Goal: Information Seeking & Learning: Check status

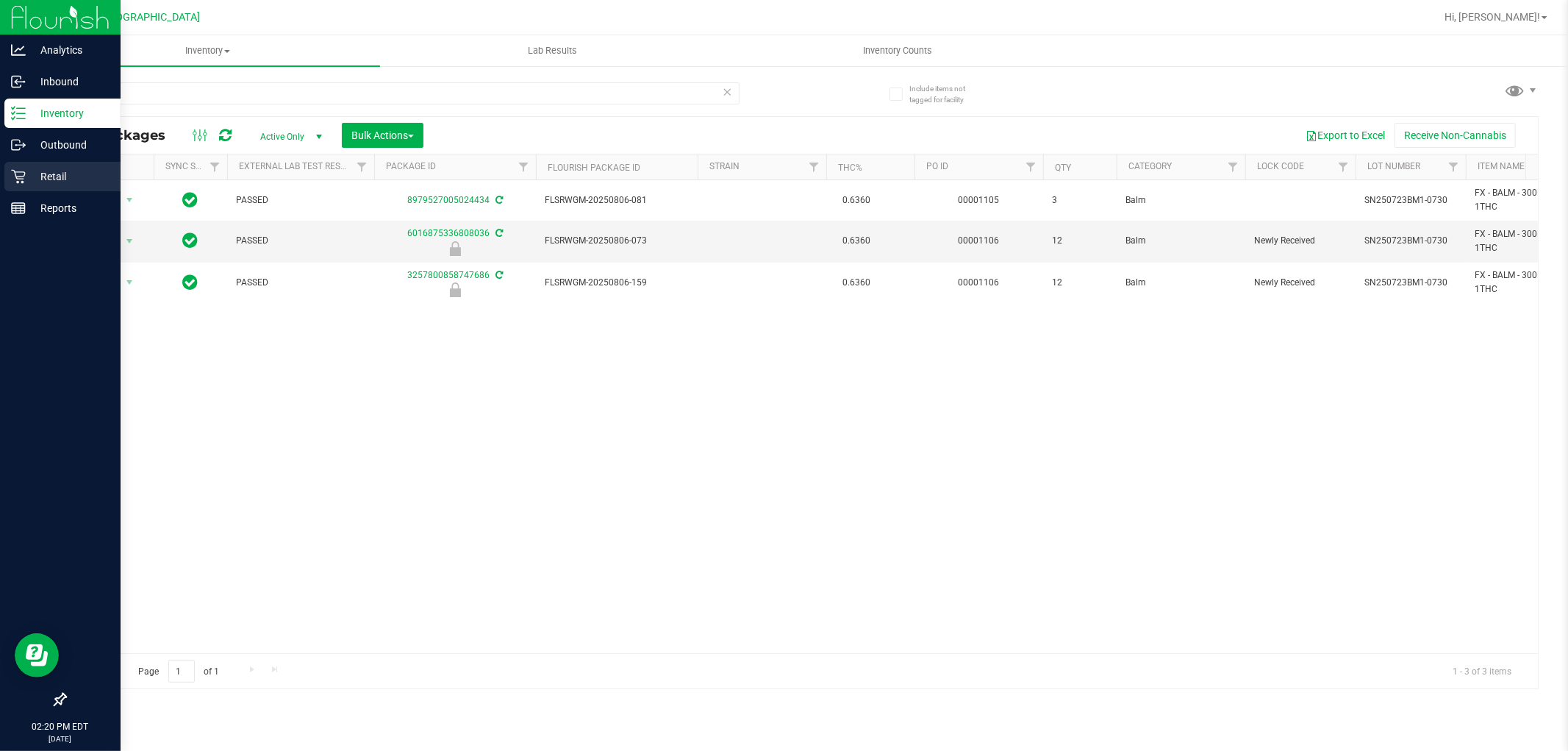
scroll to position [0, 45]
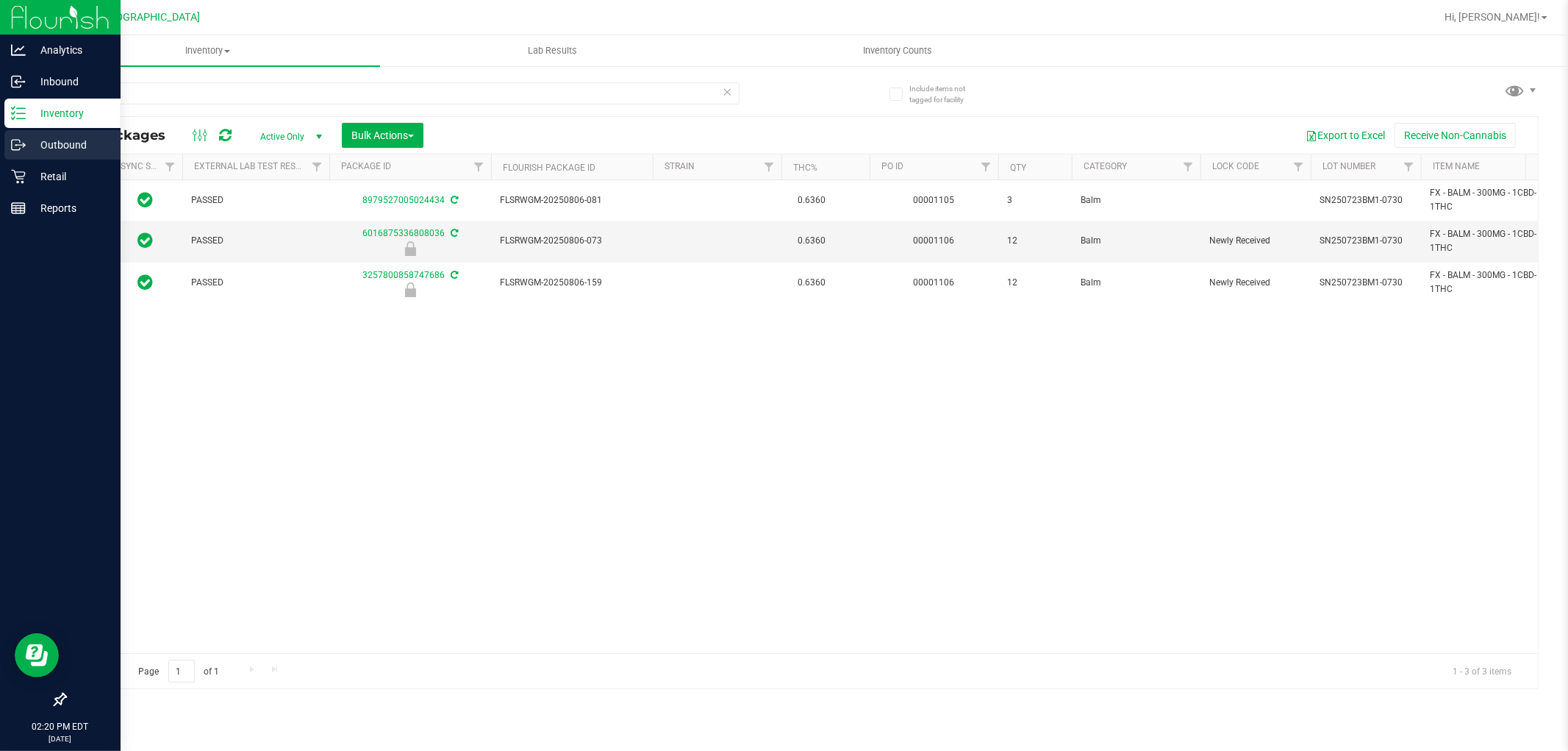
click at [54, 153] on p "Outbound" at bounding box center [69, 144] width 88 height 18
click at [50, 170] on p "Retail" at bounding box center [69, 177] width 88 height 18
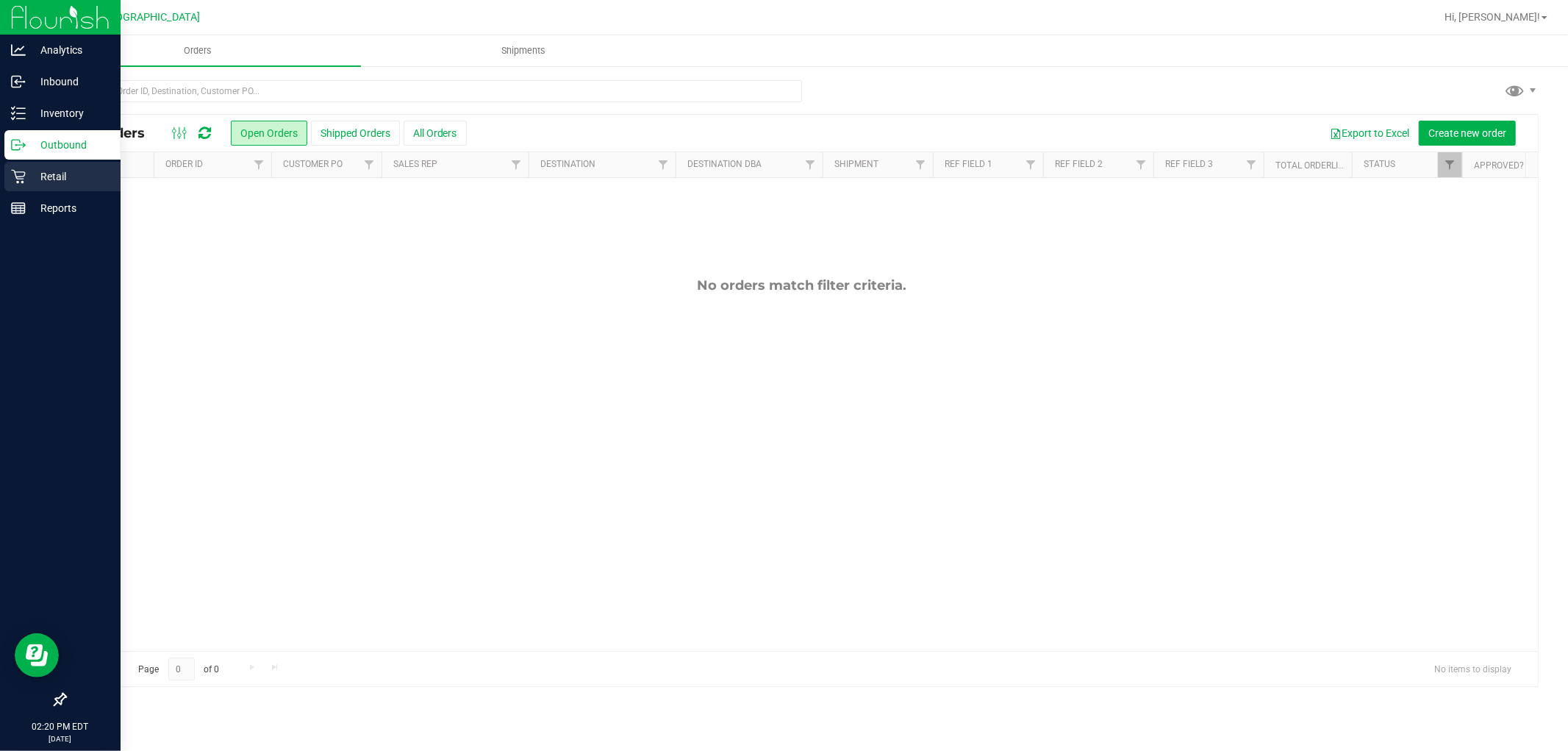
click at [54, 178] on p "Retail" at bounding box center [69, 177] width 88 height 18
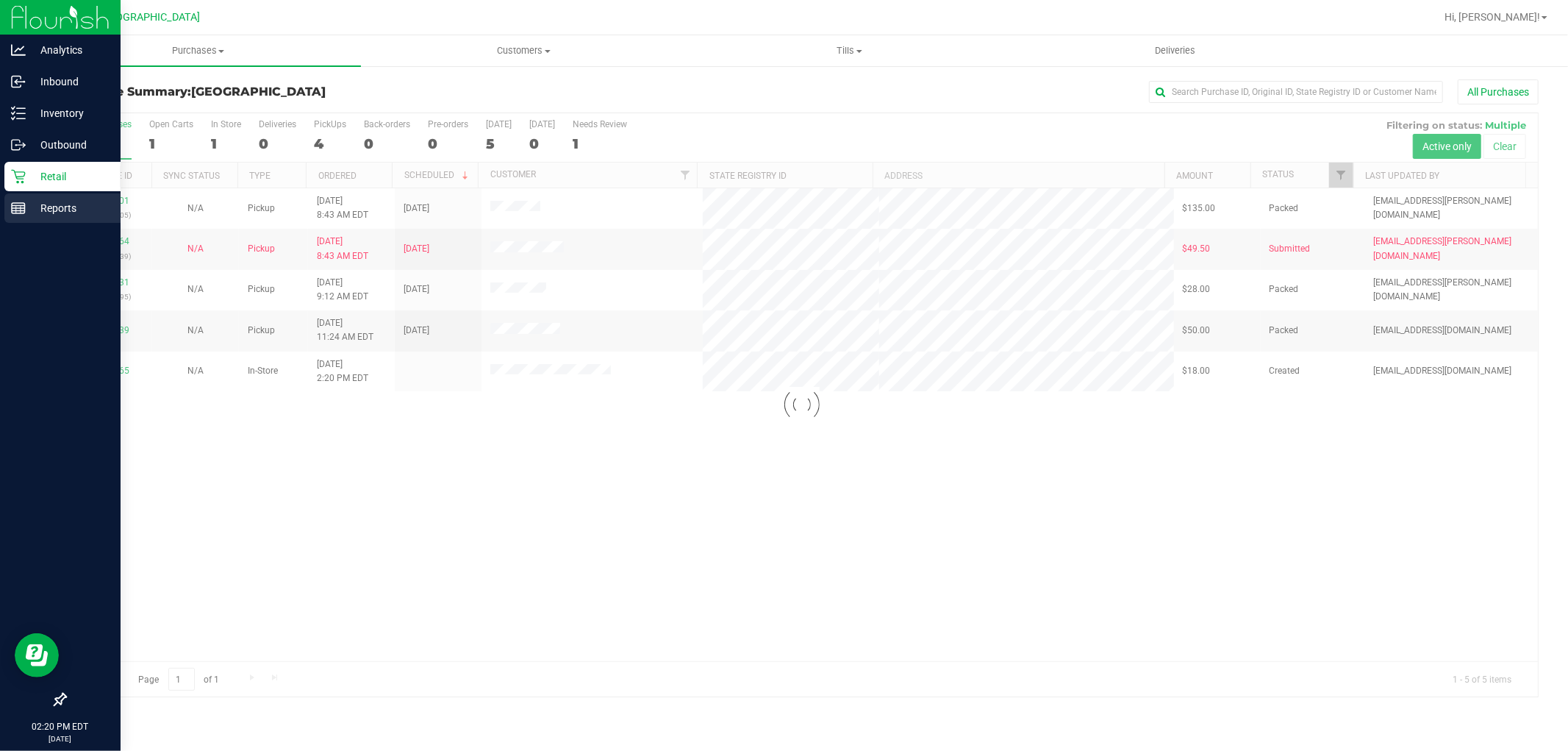
click at [61, 207] on p "Reports" at bounding box center [69, 208] width 88 height 18
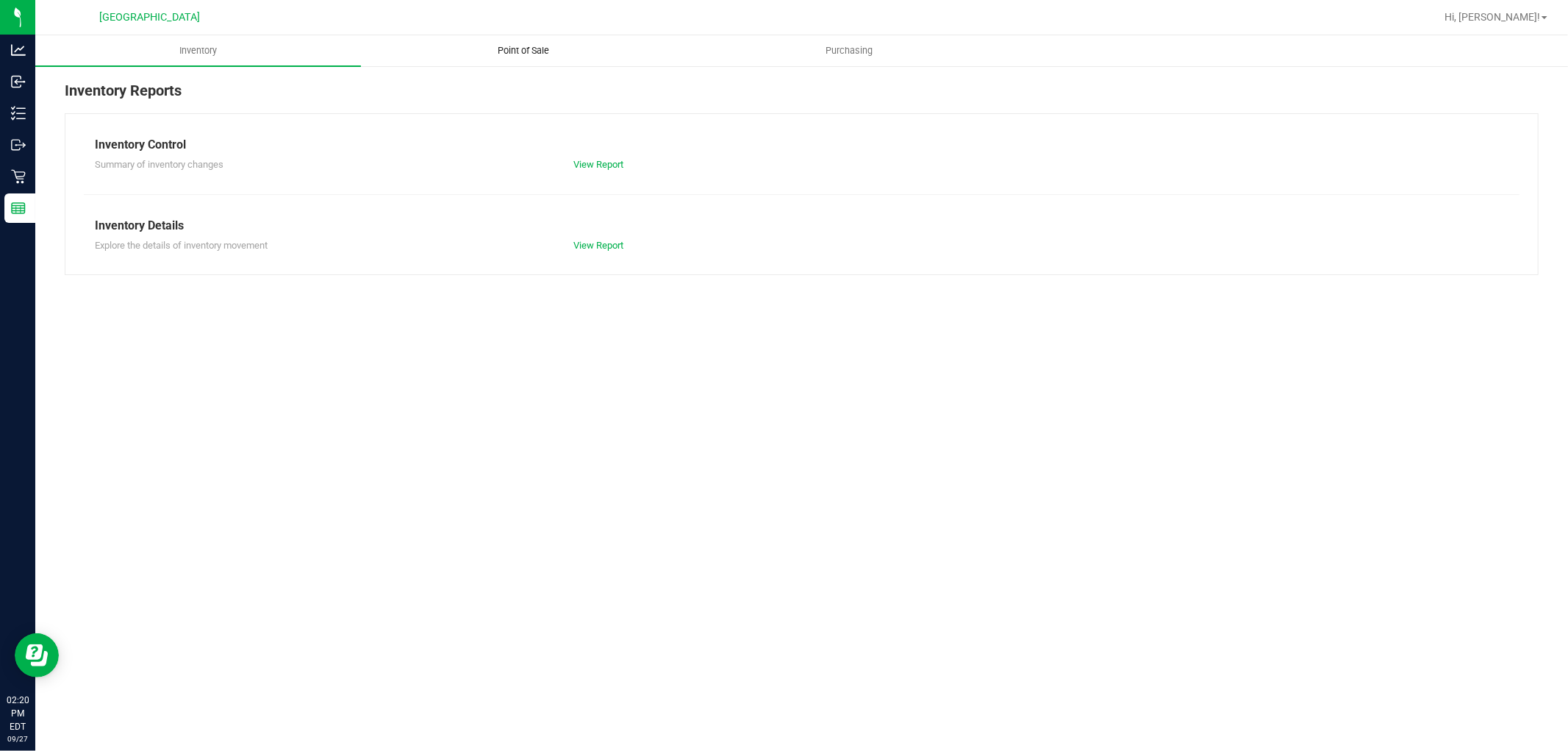
click at [511, 46] on span "Point of Sale" at bounding box center [524, 50] width 91 height 13
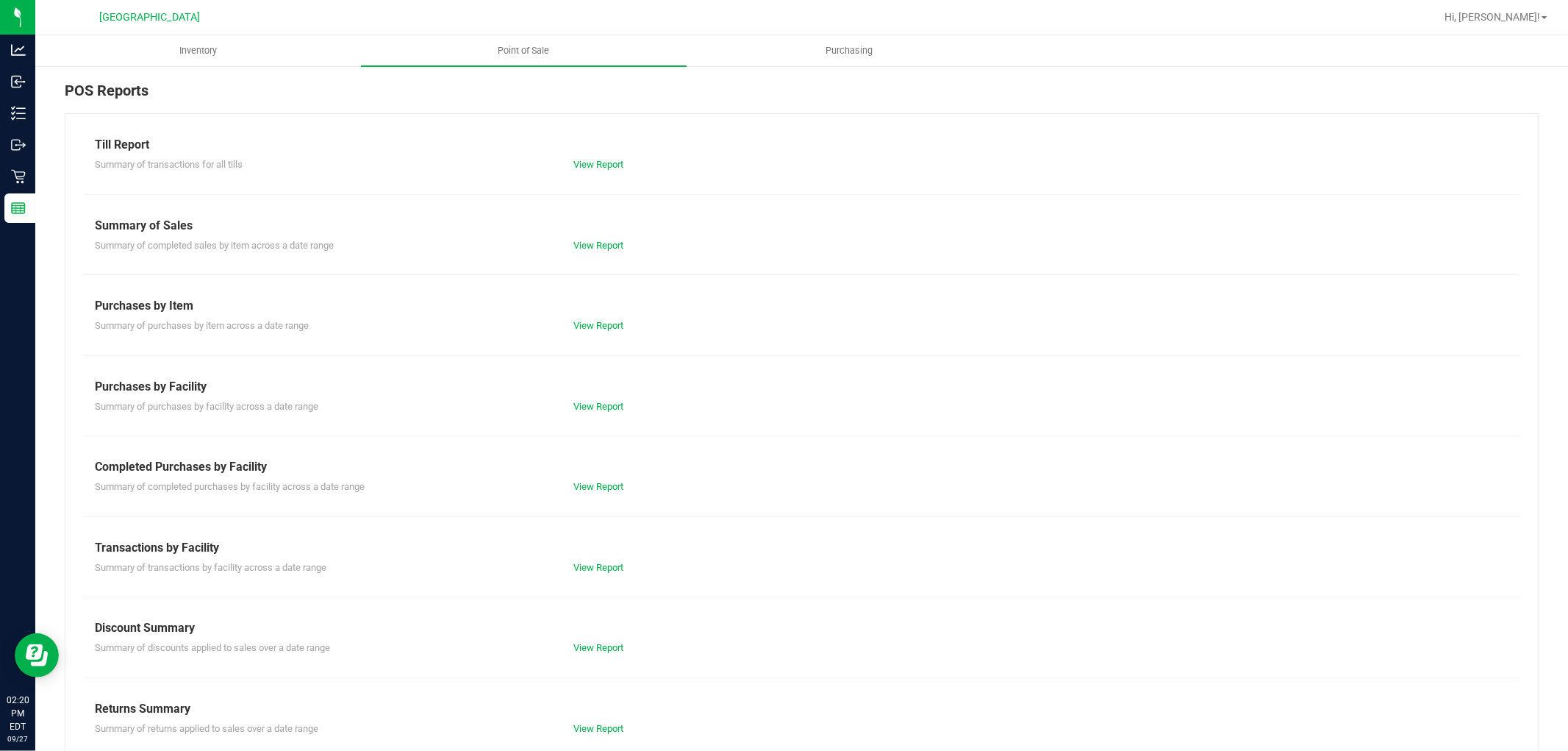
click at [590, 460] on div "Completed Purchases by Facility" at bounding box center [802, 466] width 1414 height 18
click at [591, 483] on link "View Report" at bounding box center [598, 486] width 50 height 11
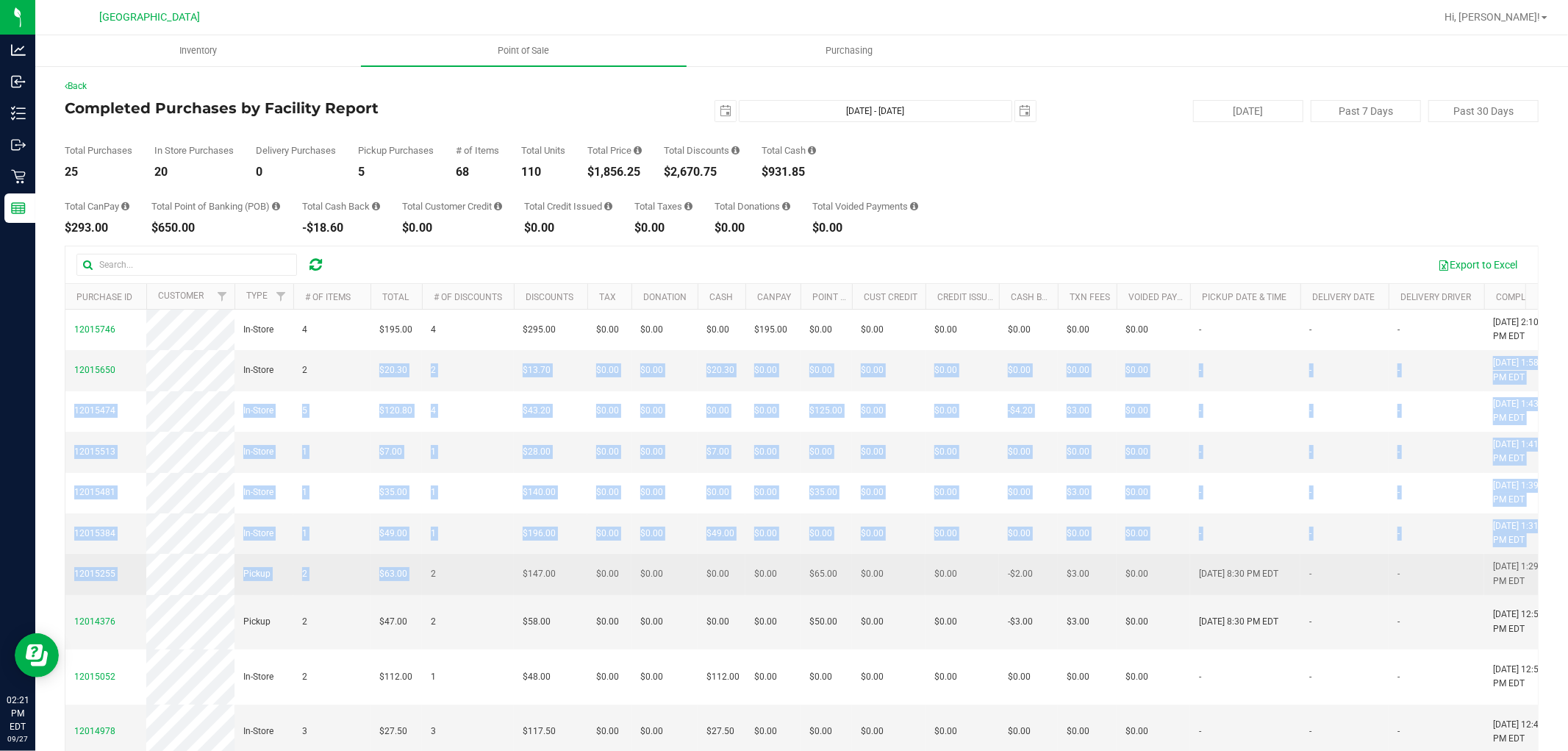
drag, startPoint x: 342, startPoint y: 380, endPoint x: 425, endPoint y: 656, distance: 288.2
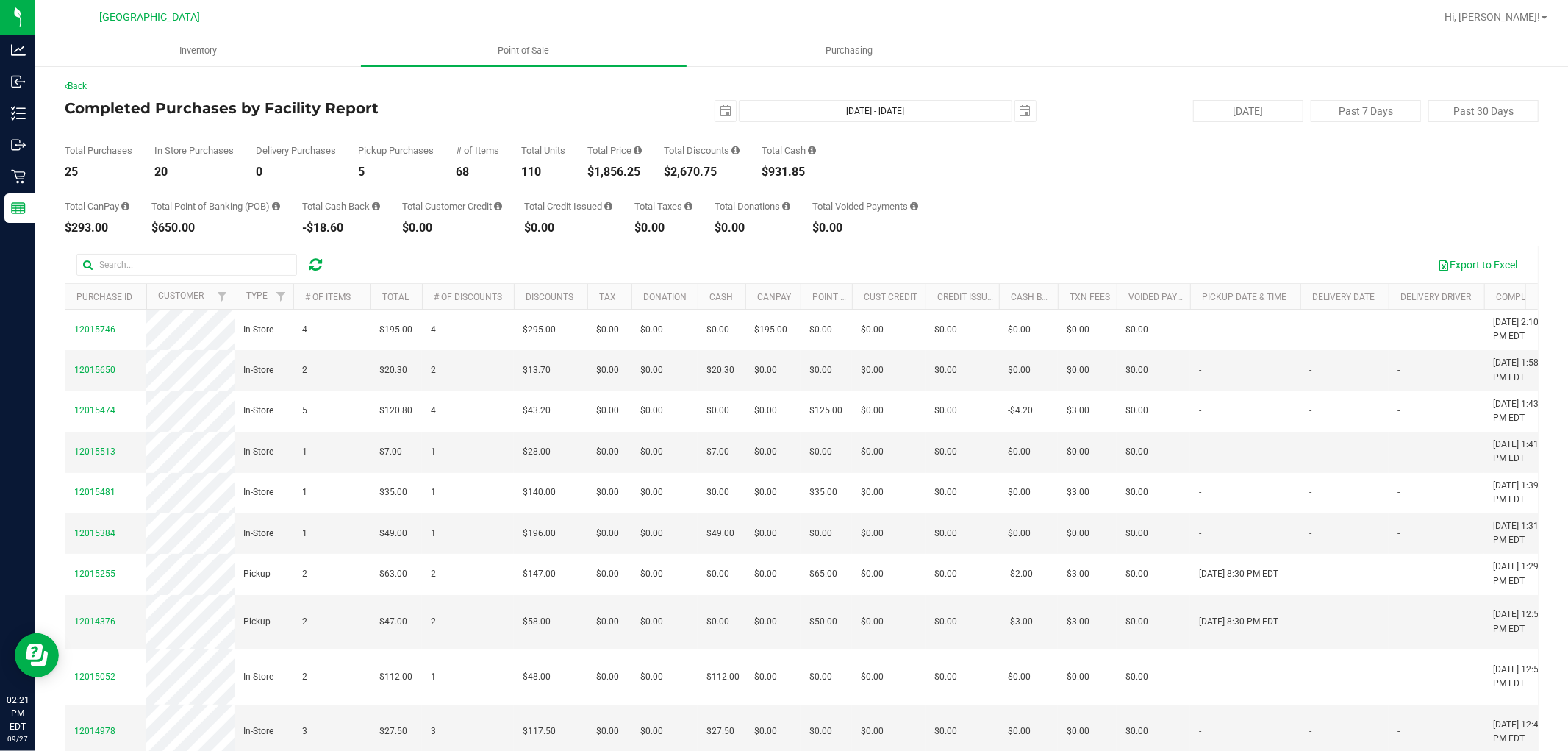
click at [483, 107] on h4 "Completed Purchases by Facility Report" at bounding box center [310, 107] width 491 height 16
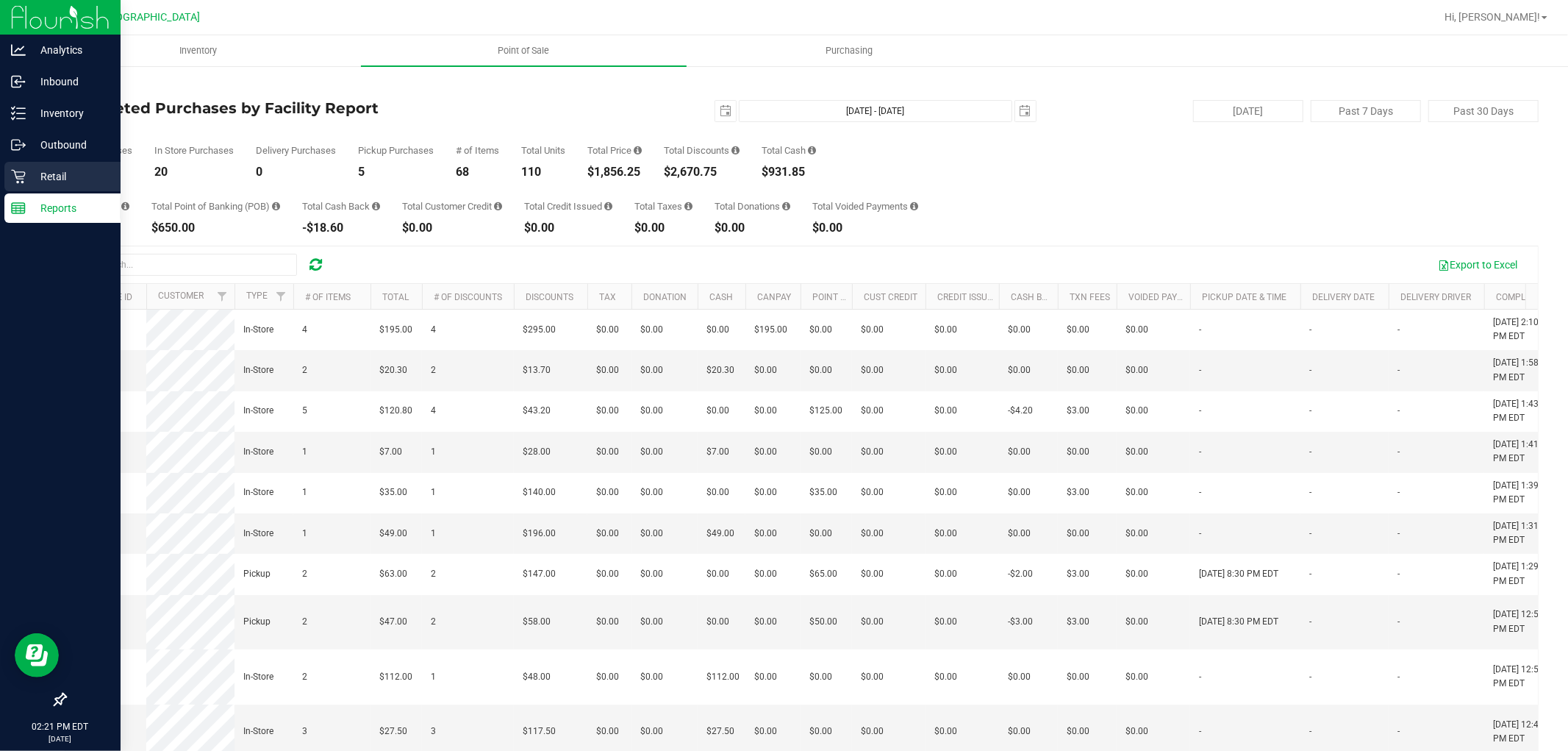
click at [55, 175] on p "Retail" at bounding box center [69, 177] width 88 height 18
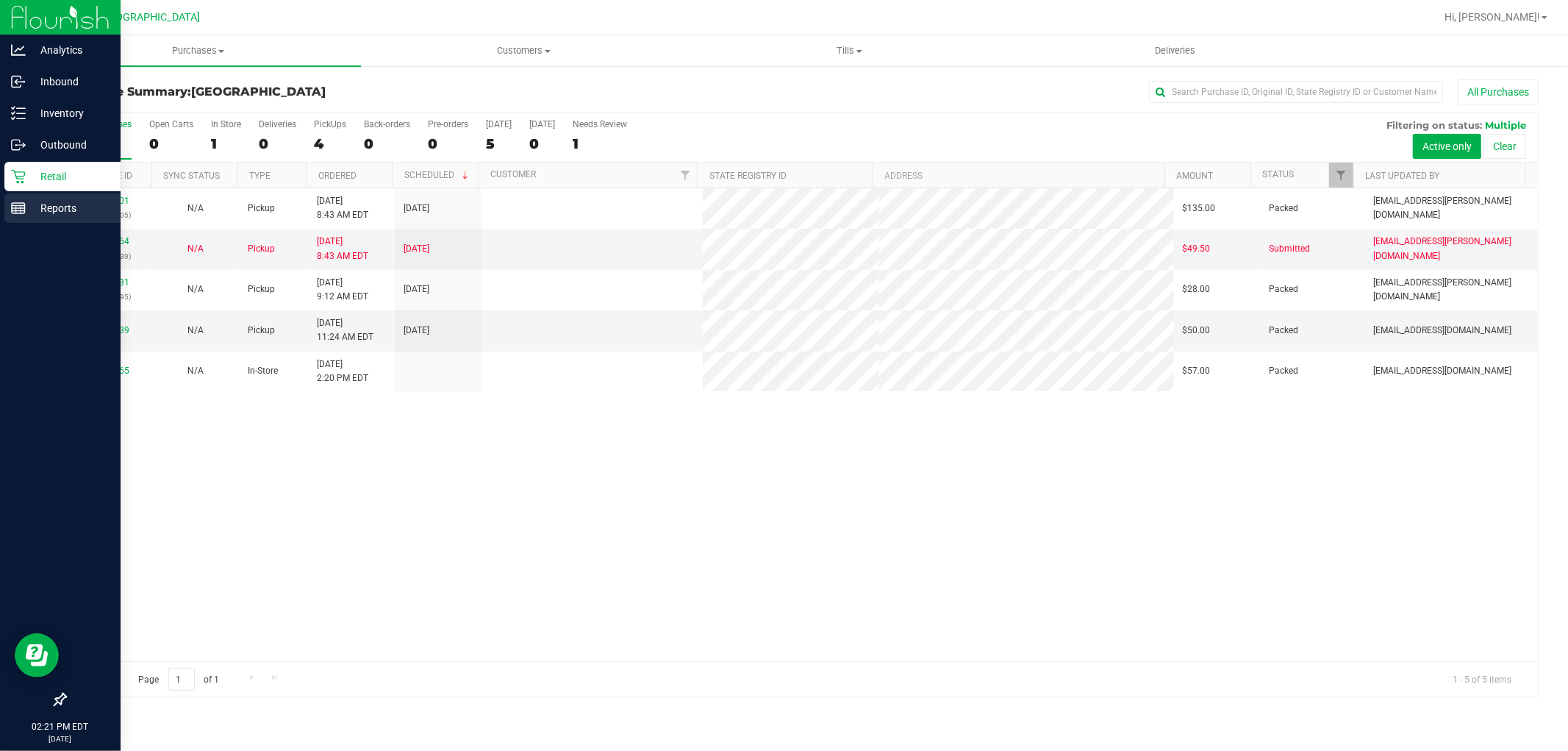
click at [49, 210] on p "Reports" at bounding box center [69, 208] width 88 height 18
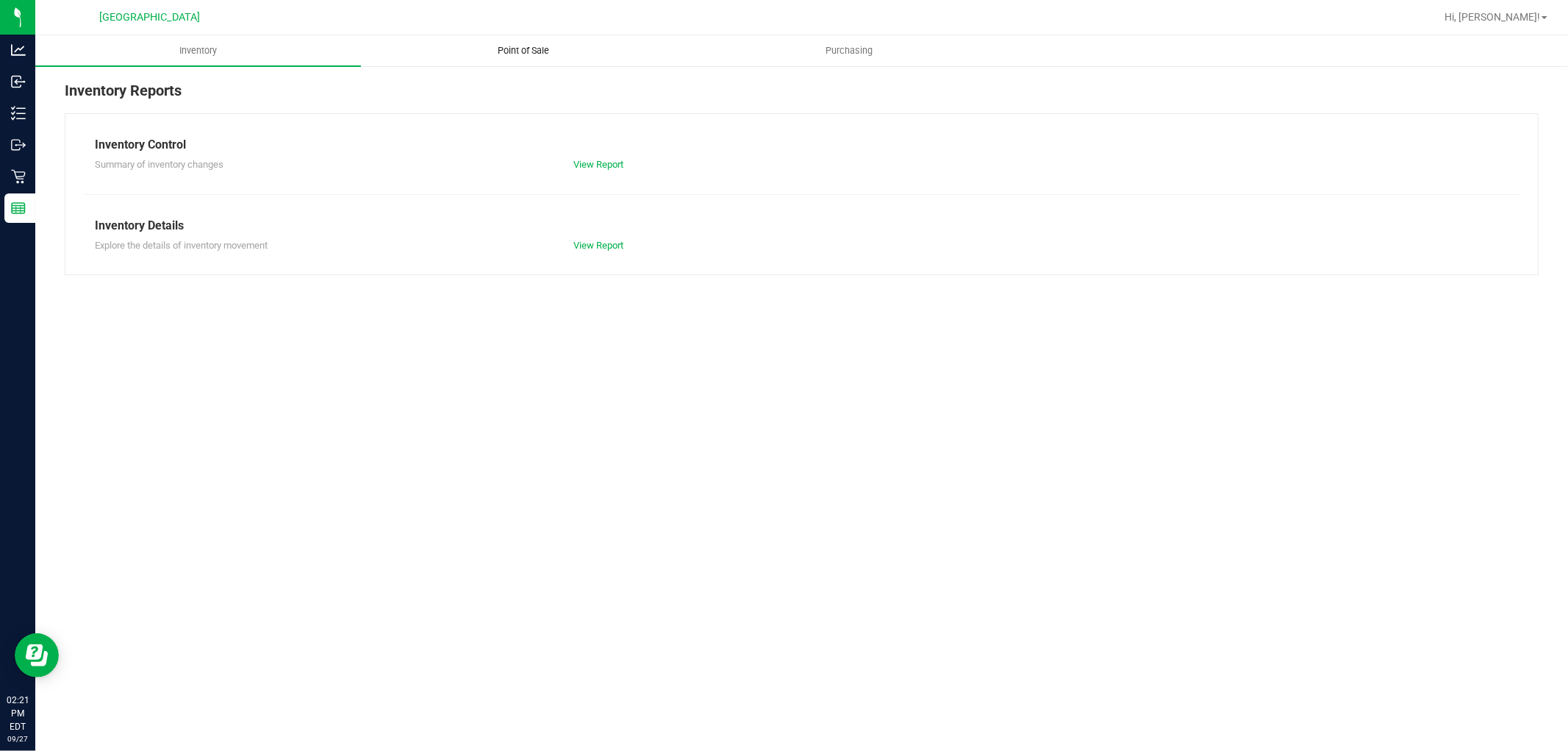
click at [504, 44] on span "Point of Sale" at bounding box center [524, 50] width 91 height 13
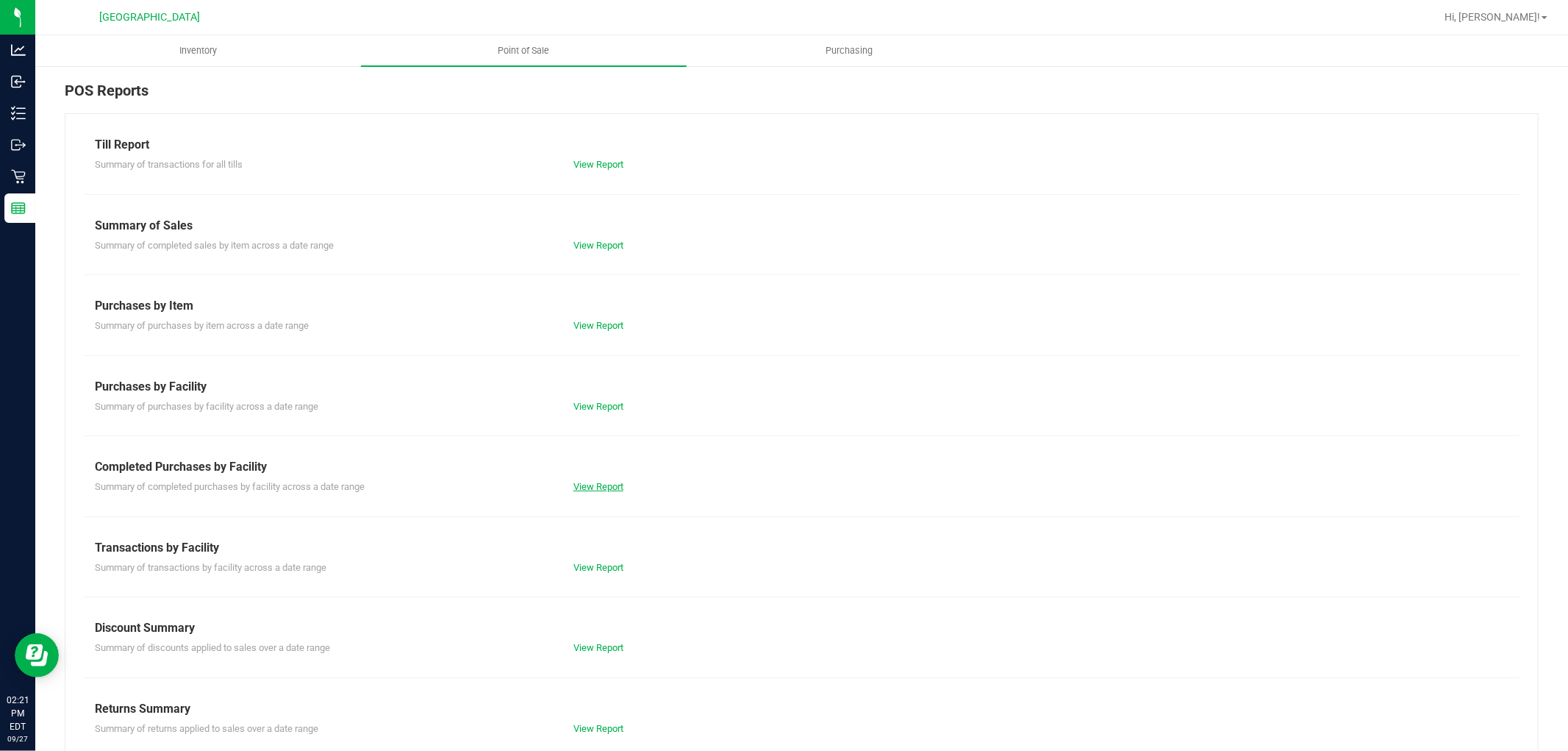
click at [587, 483] on link "View Report" at bounding box center [598, 486] width 50 height 11
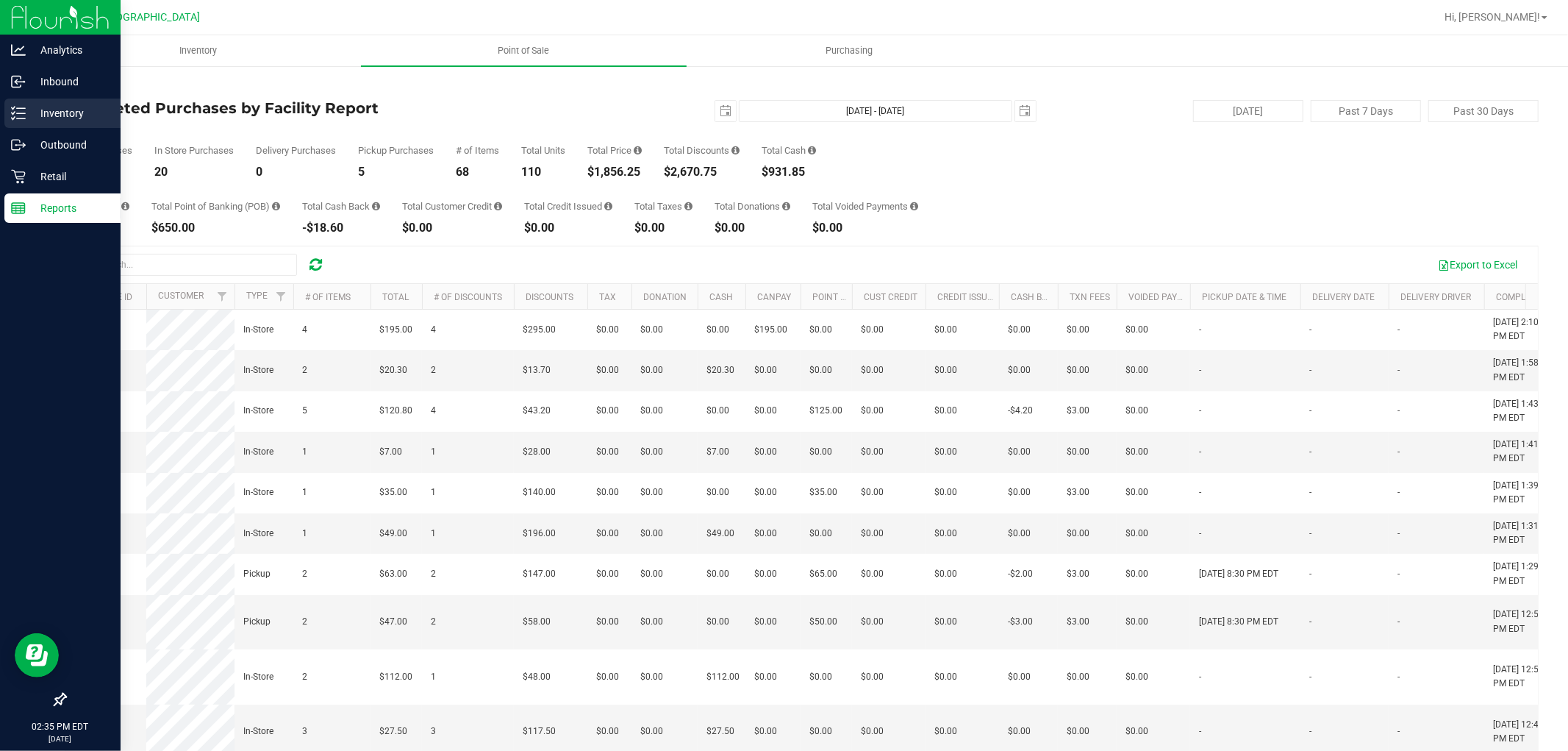
click at [34, 122] on div "Inventory" at bounding box center [63, 113] width 116 height 29
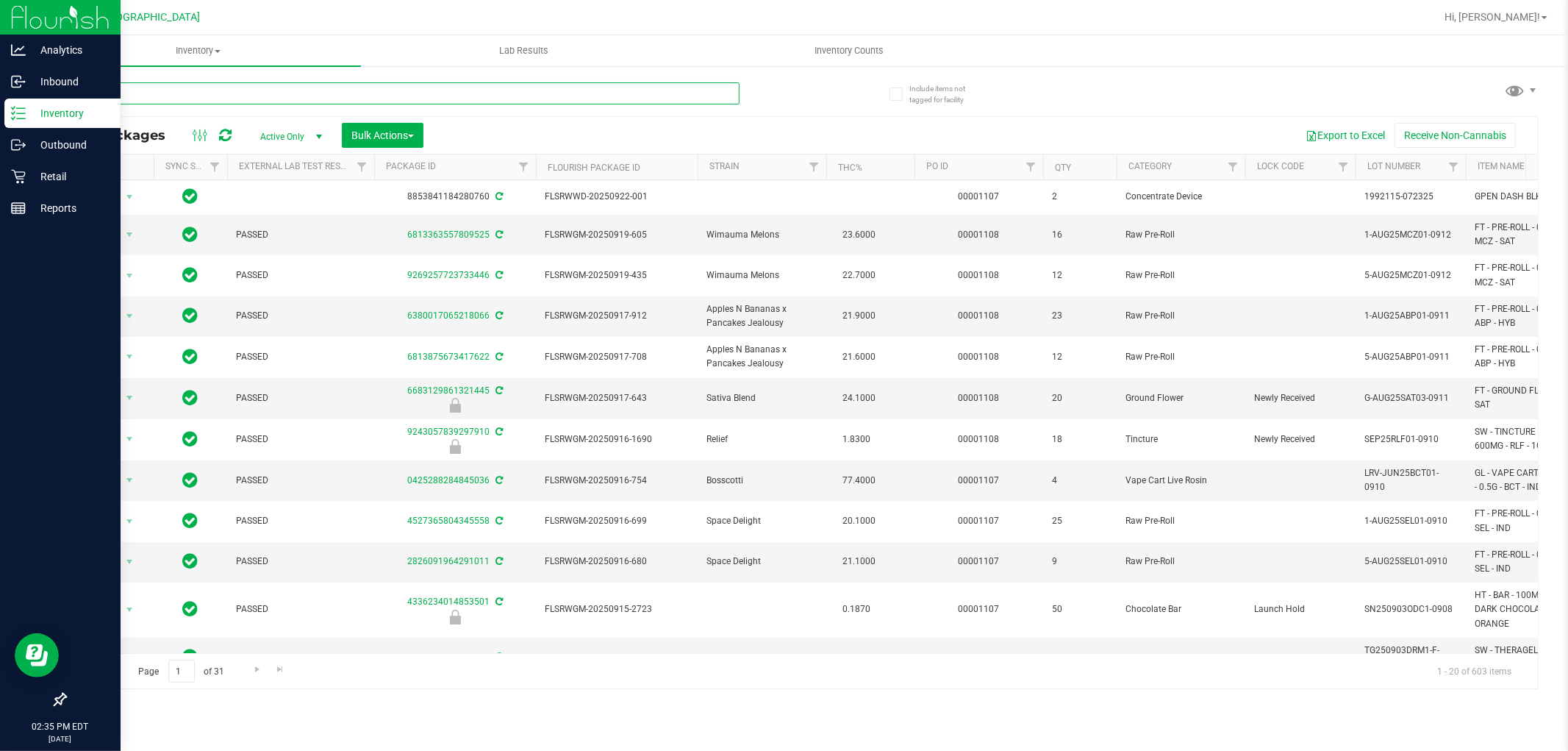
click at [178, 93] on input "text" at bounding box center [402, 93] width 675 height 22
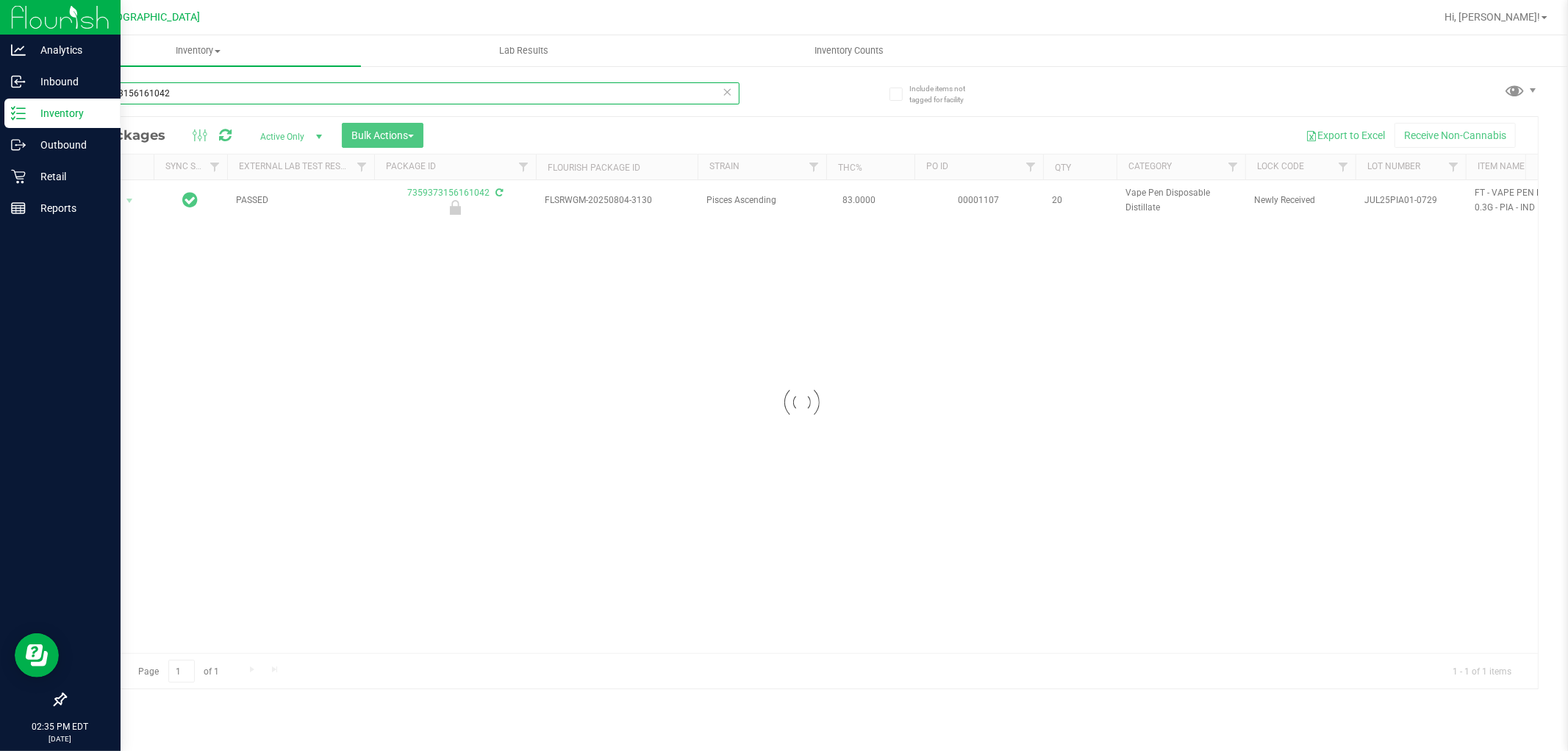
type input "7359373156161042"
click at [127, 192] on div at bounding box center [802, 403] width 1473 height 572
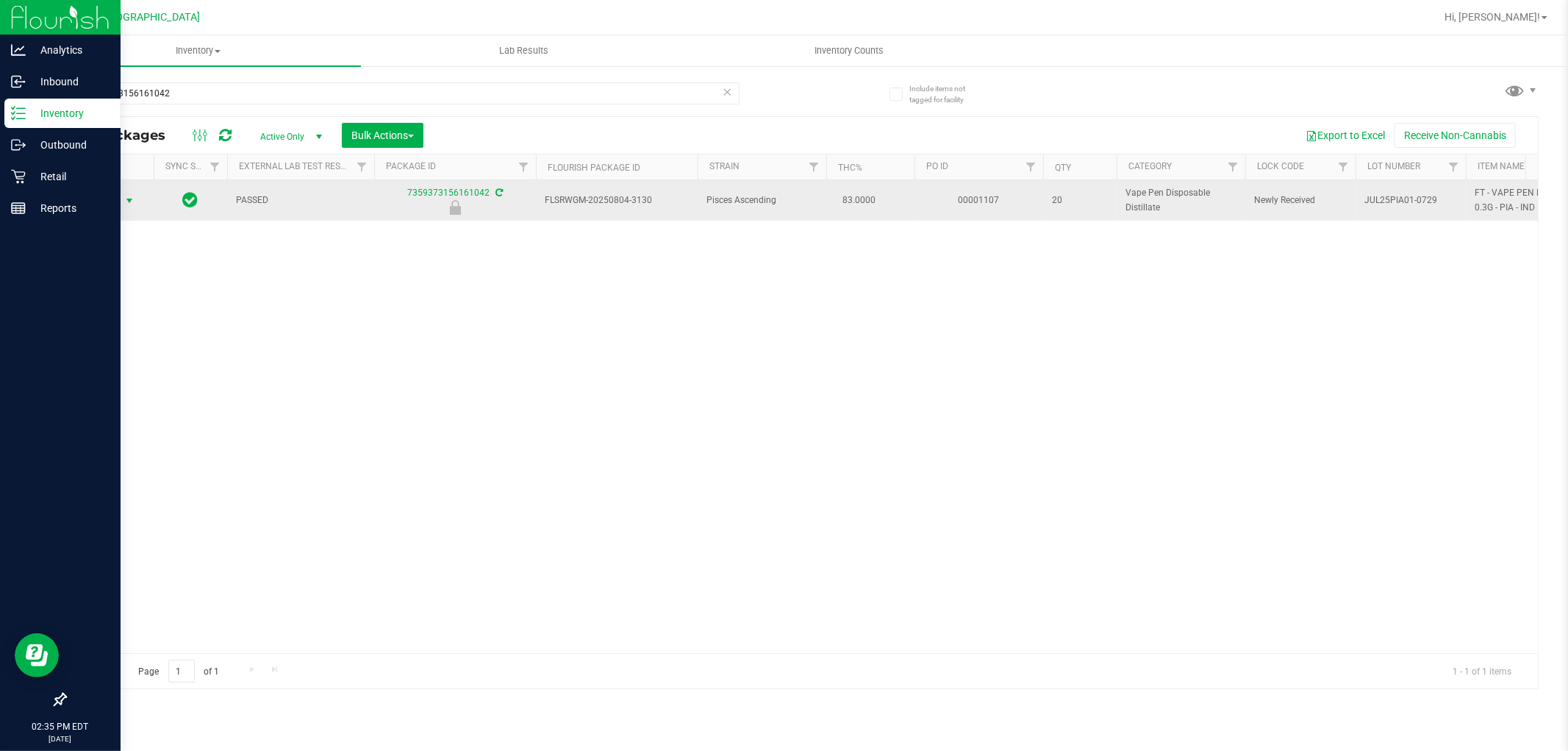
click at [126, 200] on span "select" at bounding box center [129, 200] width 11 height 11
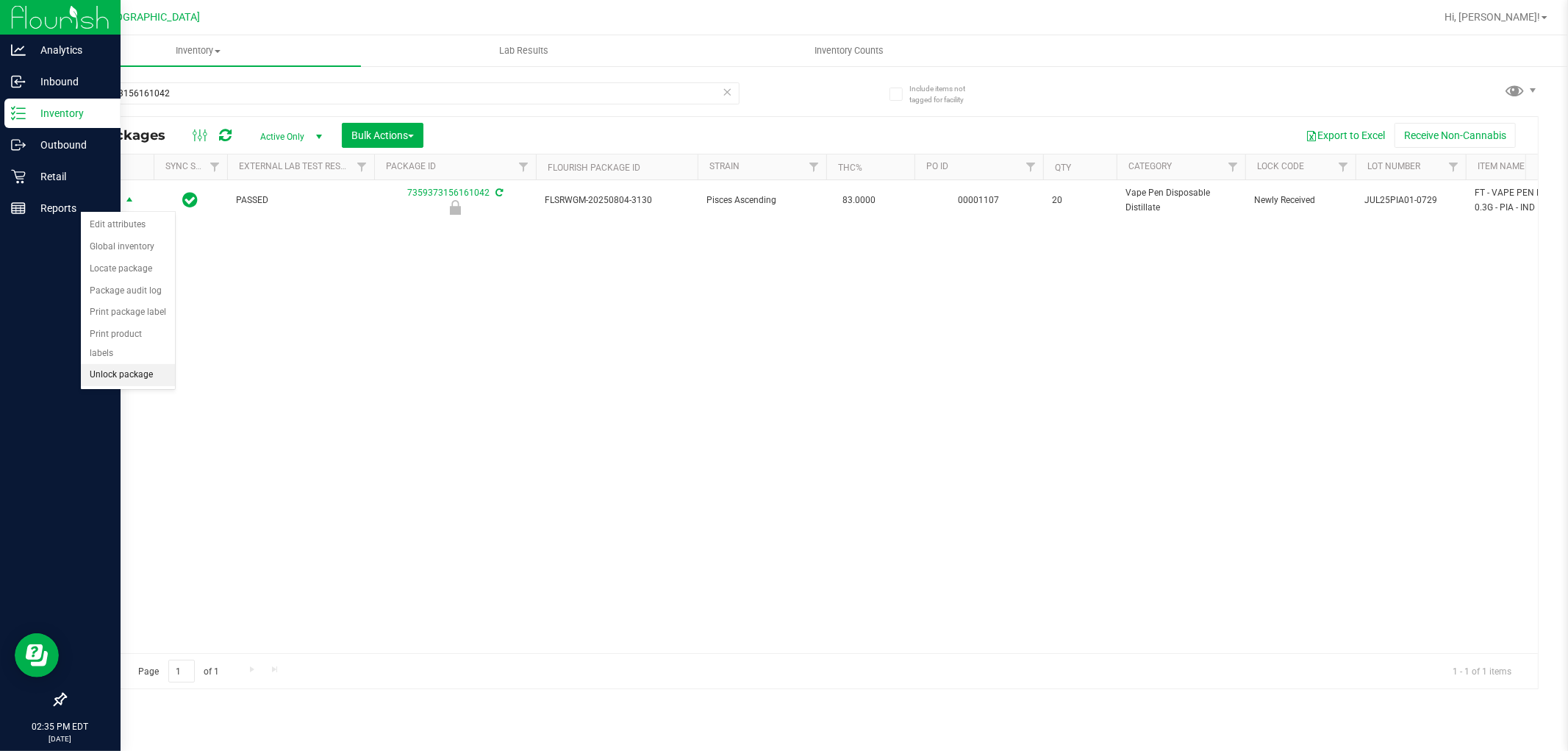
click at [130, 376] on li "Unlock package" at bounding box center [127, 374] width 94 height 22
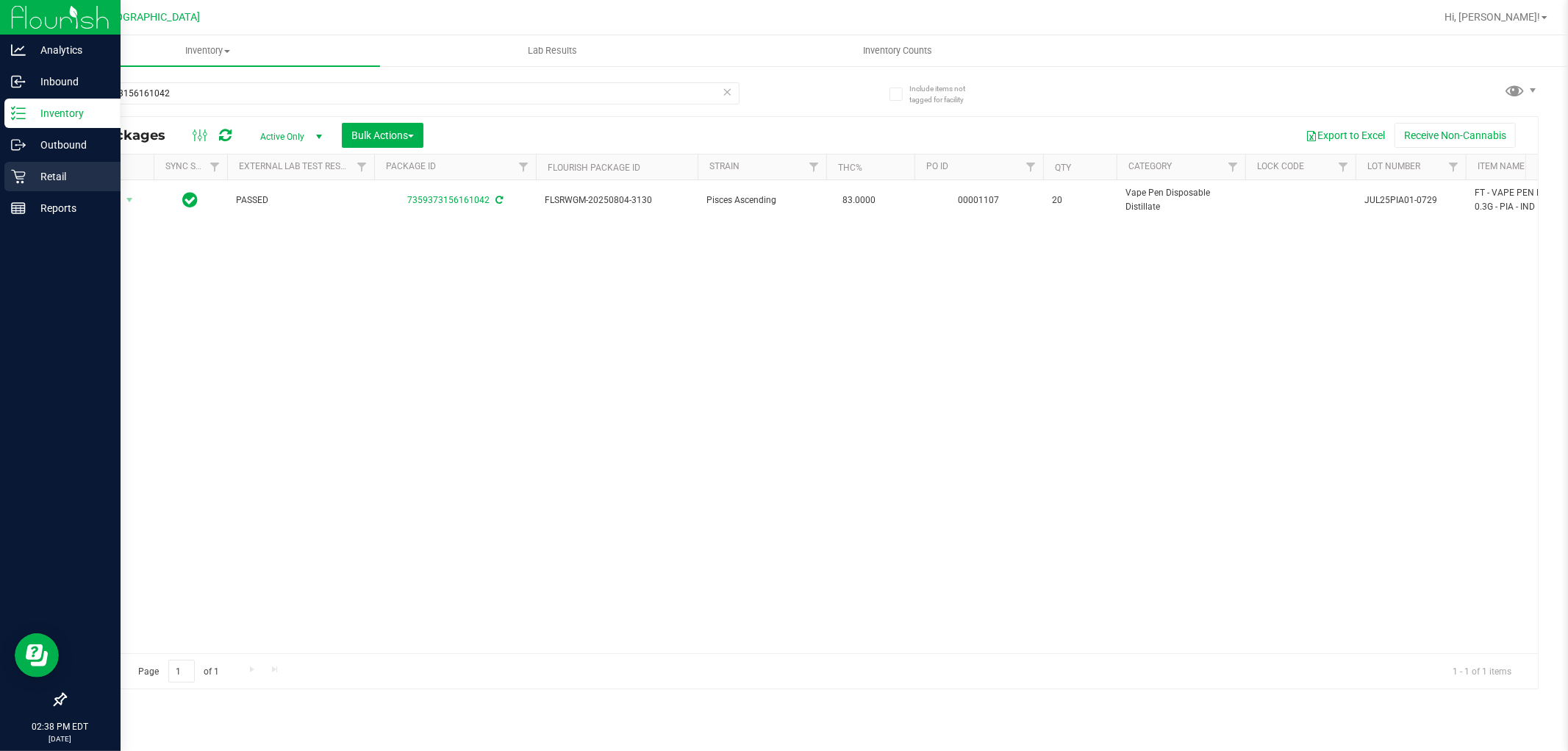
click at [14, 178] on icon at bounding box center [18, 176] width 14 height 14
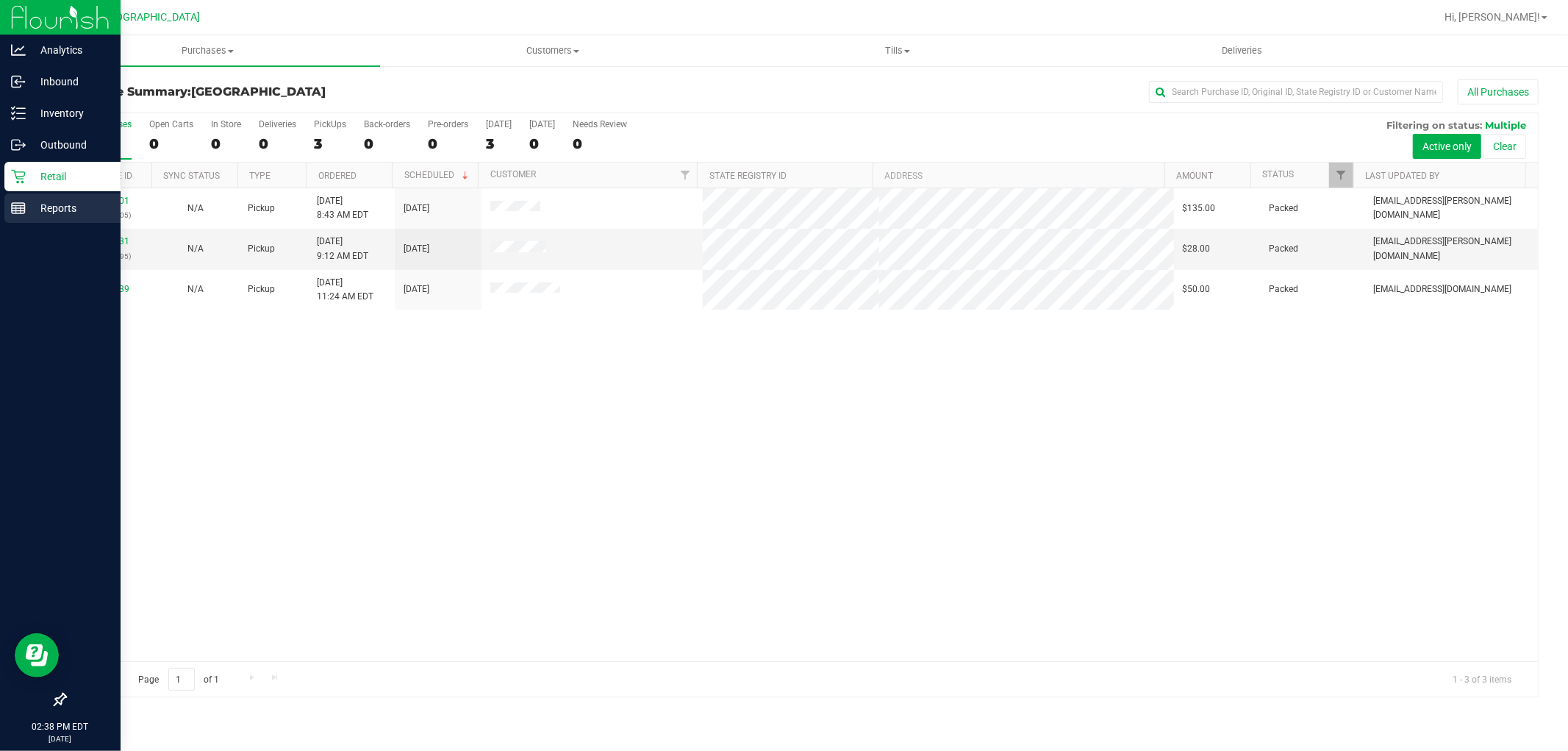
click at [29, 211] on p "Reports" at bounding box center [69, 208] width 88 height 18
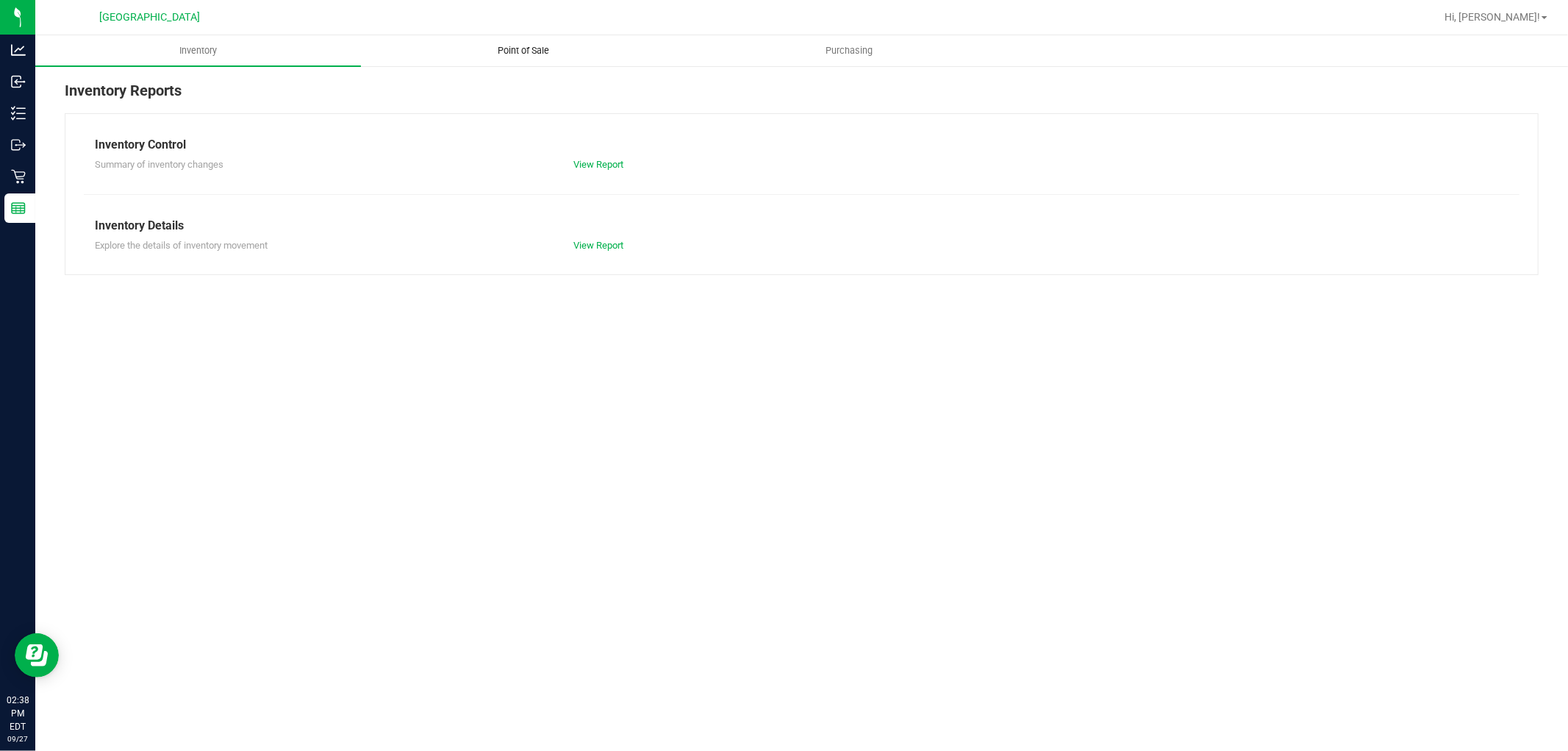
click at [534, 52] on span "Point of Sale" at bounding box center [524, 50] width 91 height 13
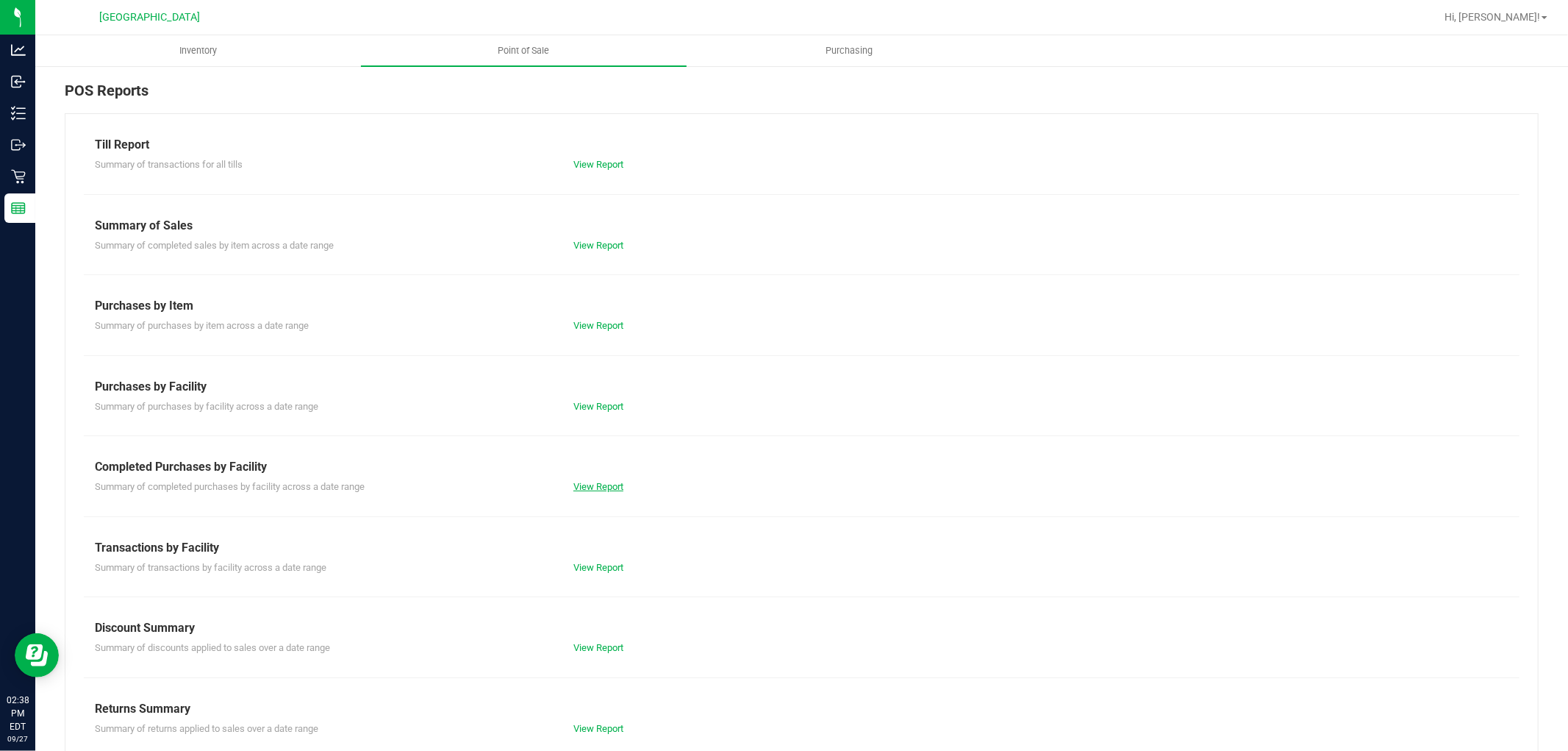
click at [597, 480] on link "View Report" at bounding box center [598, 486] width 50 height 11
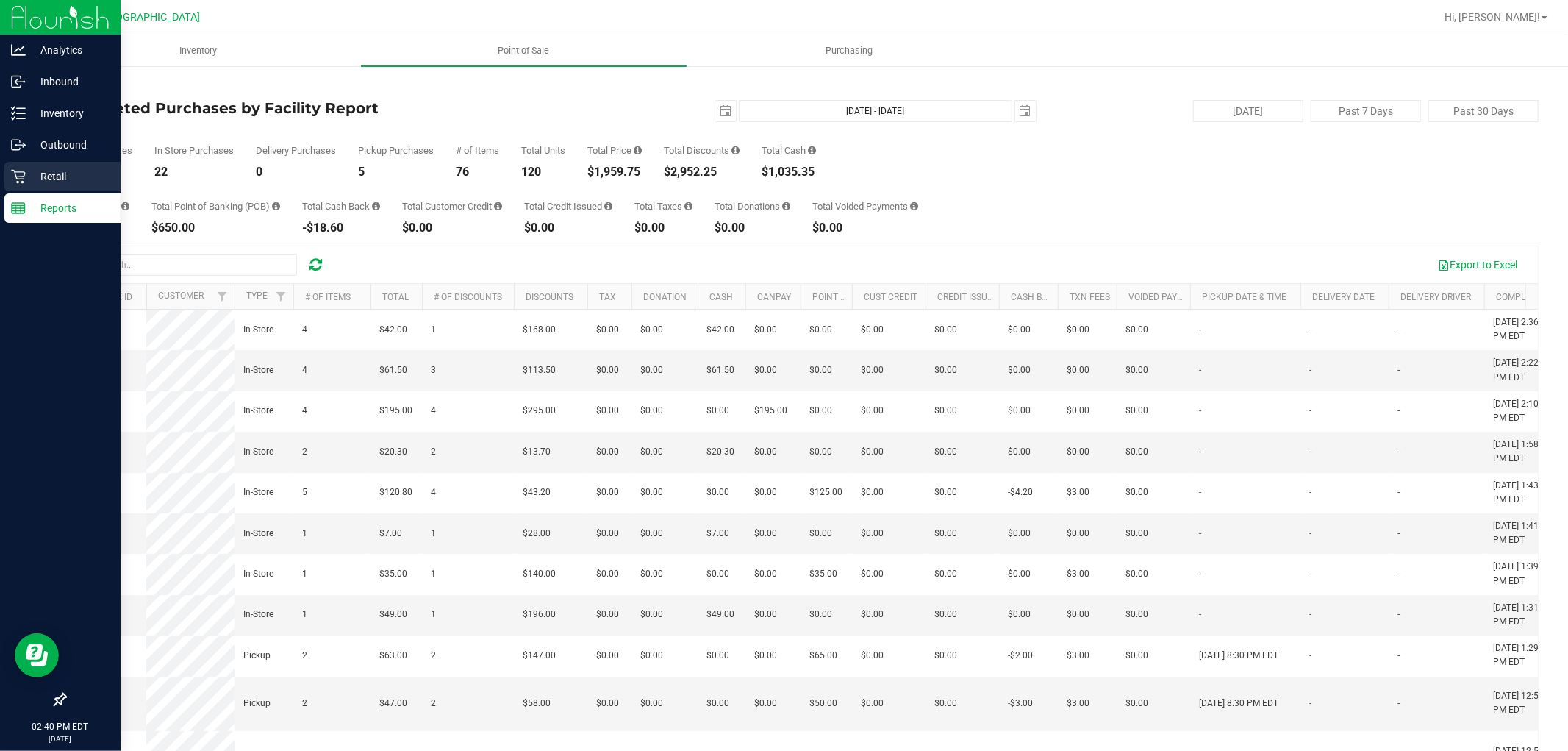
click at [29, 173] on p "Retail" at bounding box center [69, 177] width 88 height 18
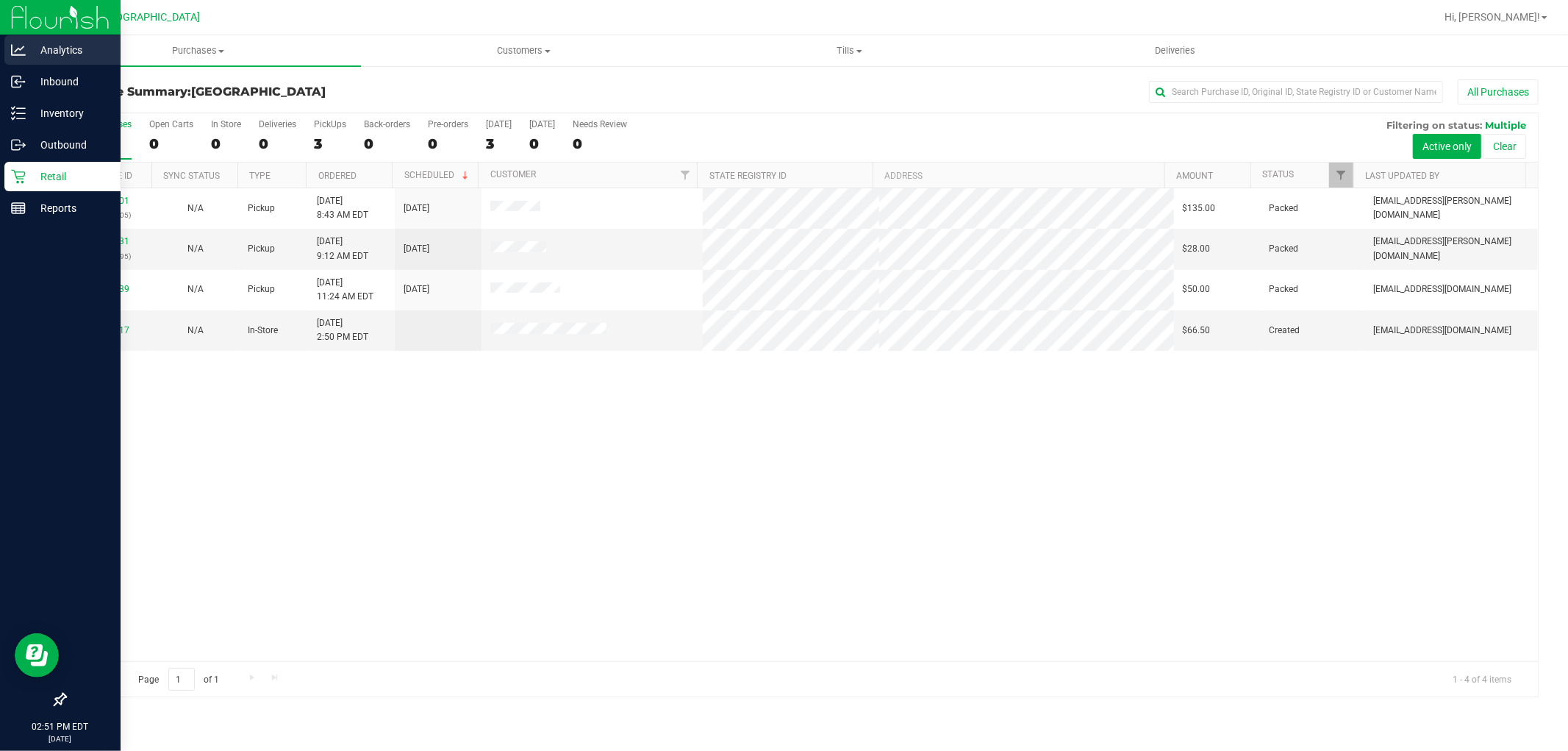
click at [20, 50] on icon at bounding box center [18, 49] width 14 height 14
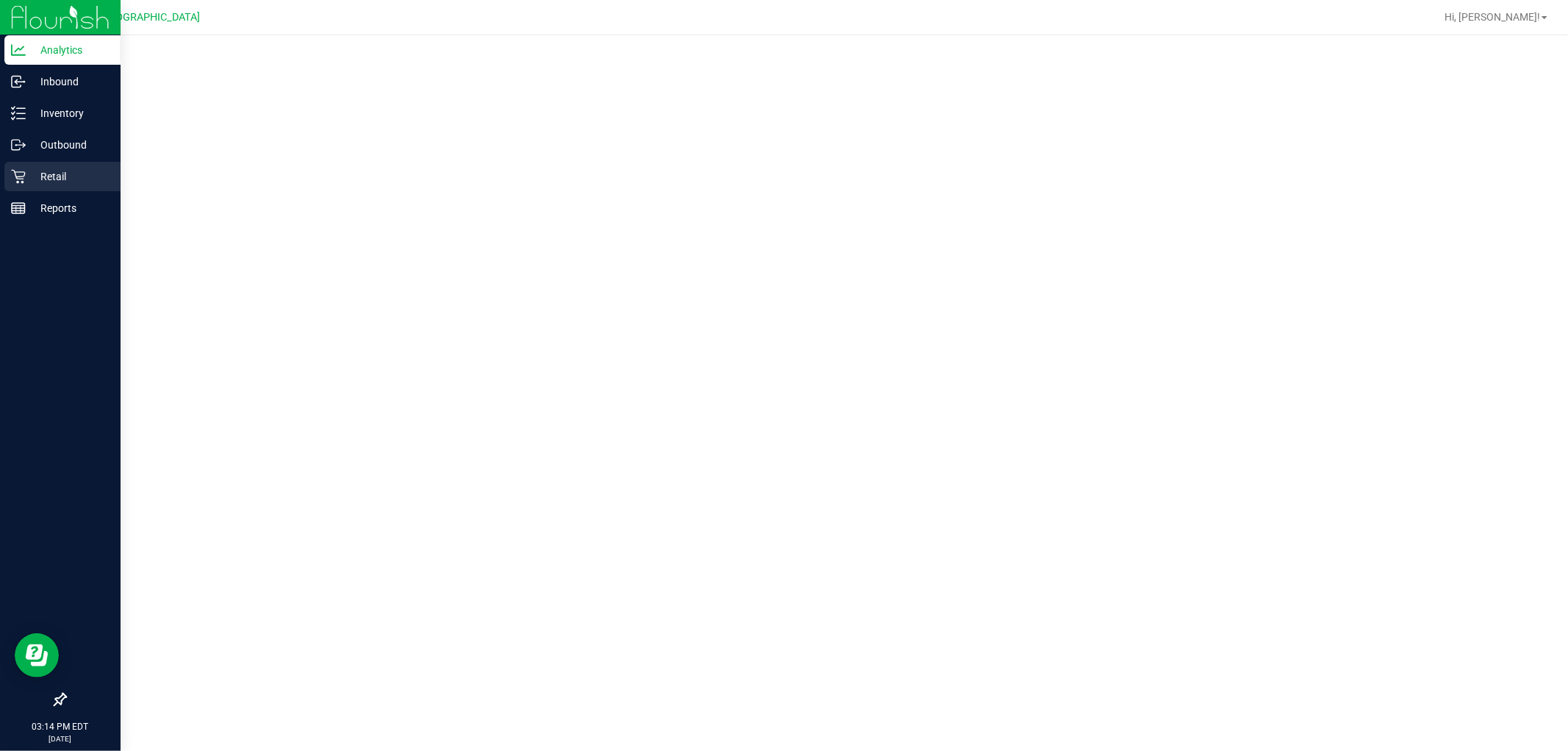
click at [26, 177] on p "Retail" at bounding box center [69, 177] width 88 height 18
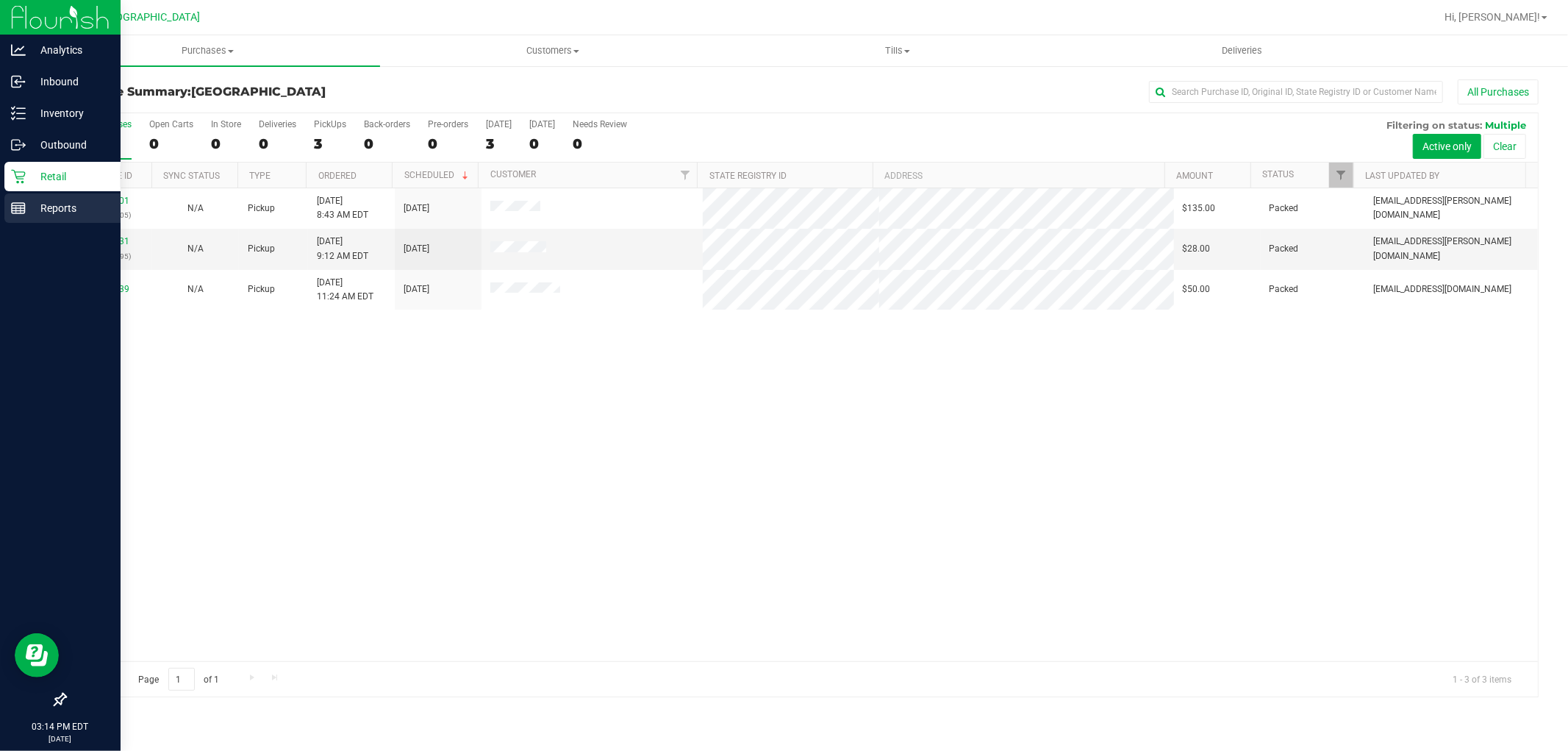
click at [38, 211] on p "Reports" at bounding box center [69, 208] width 88 height 18
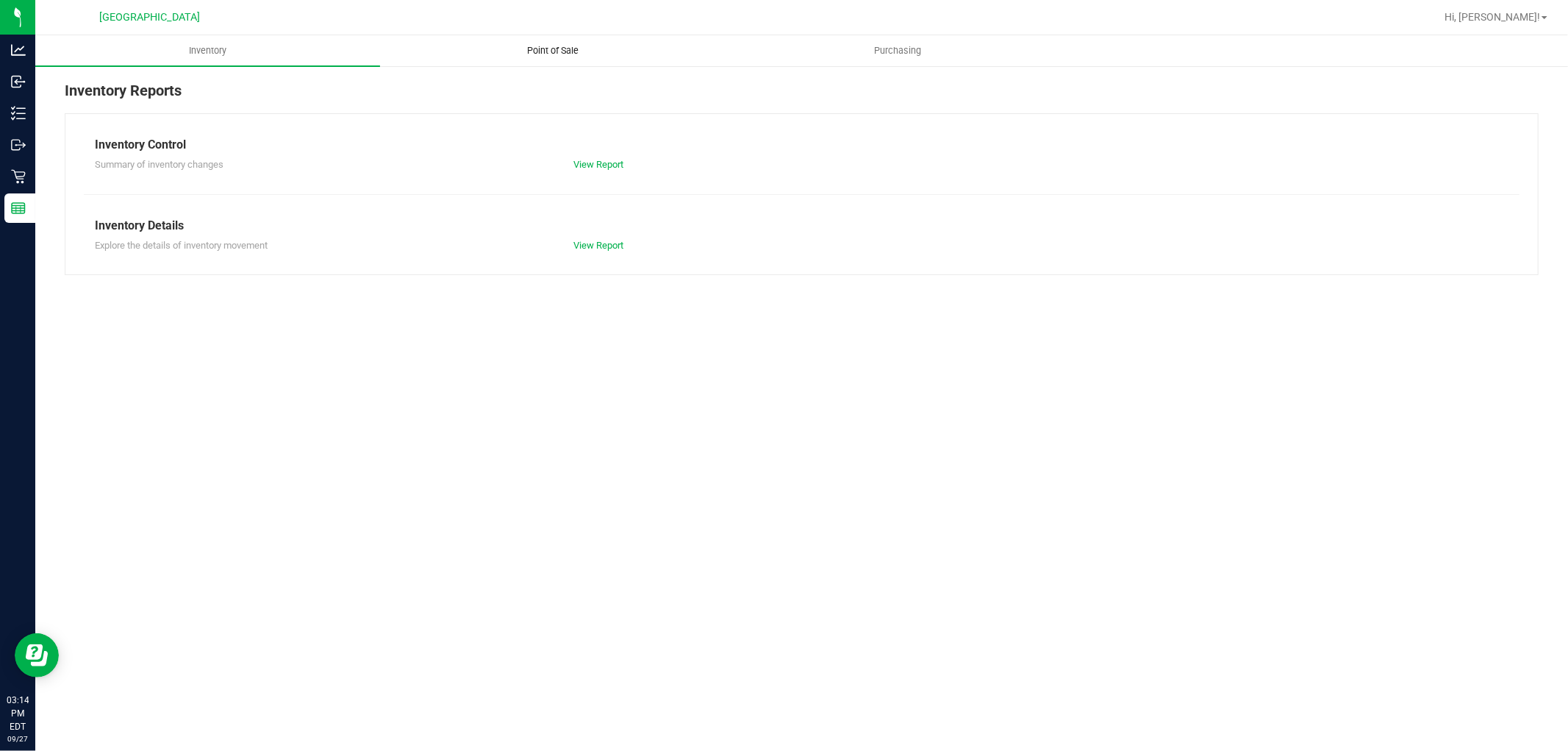
click at [558, 41] on uib-tab-heading "Point of Sale" at bounding box center [553, 50] width 344 height 29
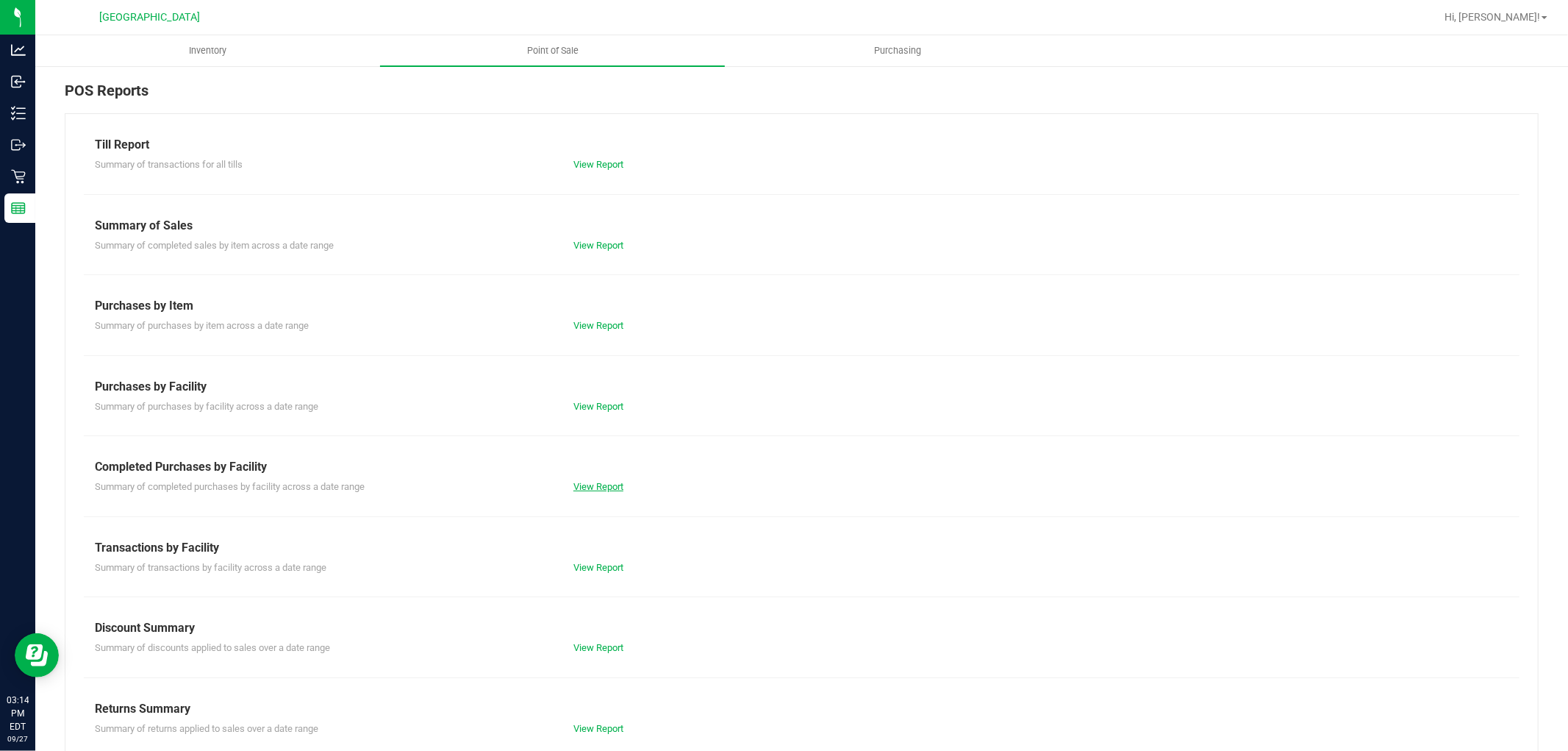
click at [597, 481] on link "View Report" at bounding box center [598, 486] width 50 height 11
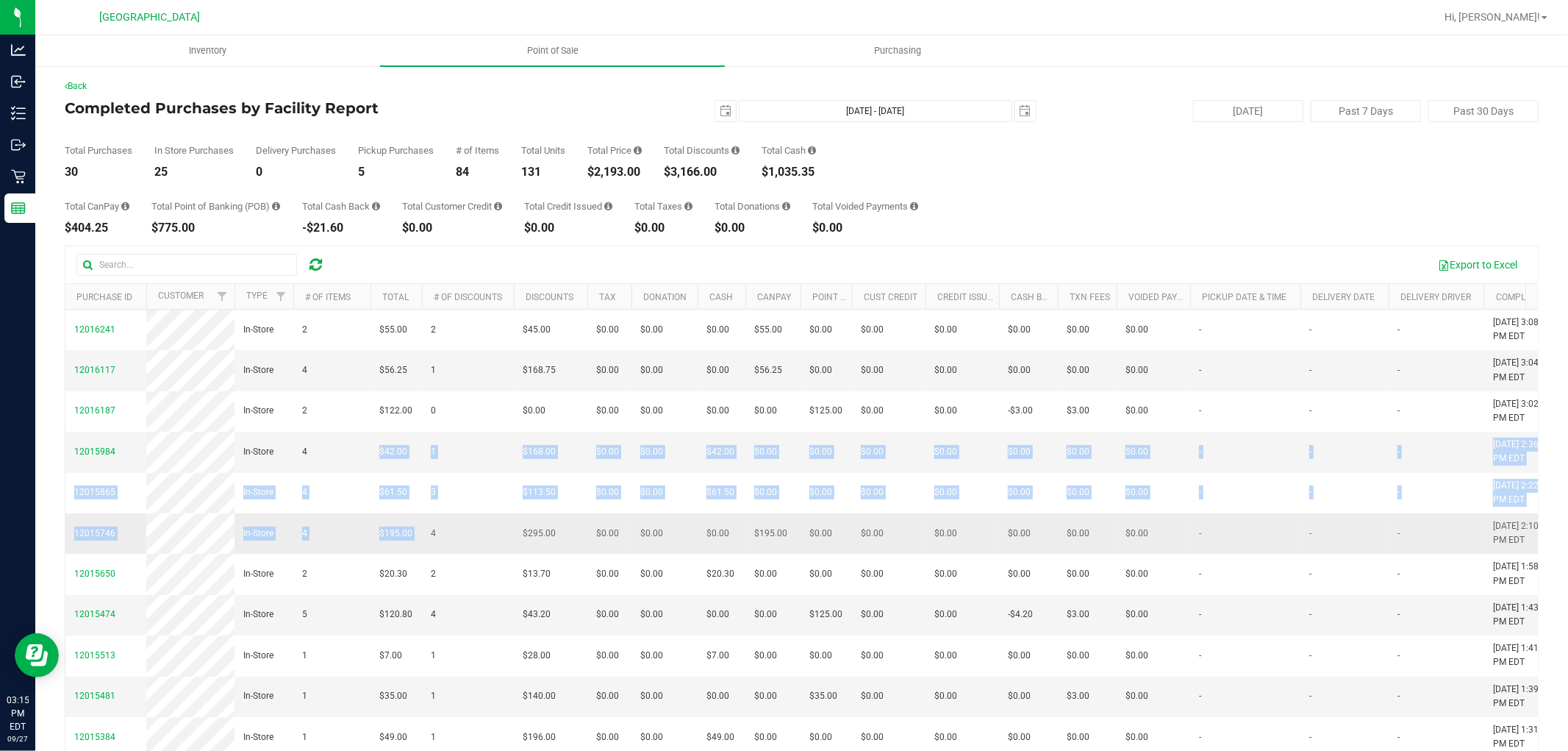
drag, startPoint x: 364, startPoint y: 501, endPoint x: 422, endPoint y: 632, distance: 143.3
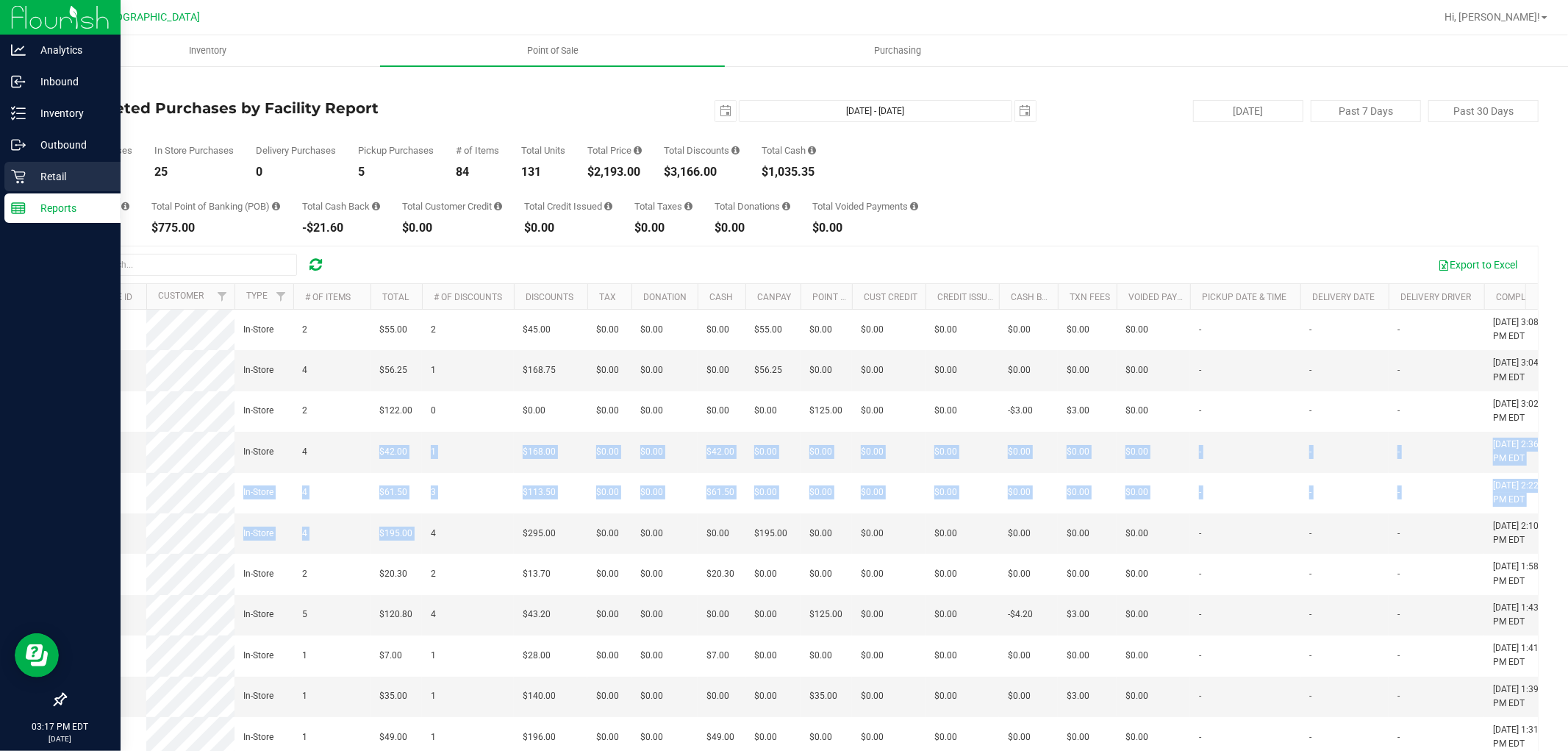
click at [38, 179] on p "Retail" at bounding box center [69, 177] width 88 height 18
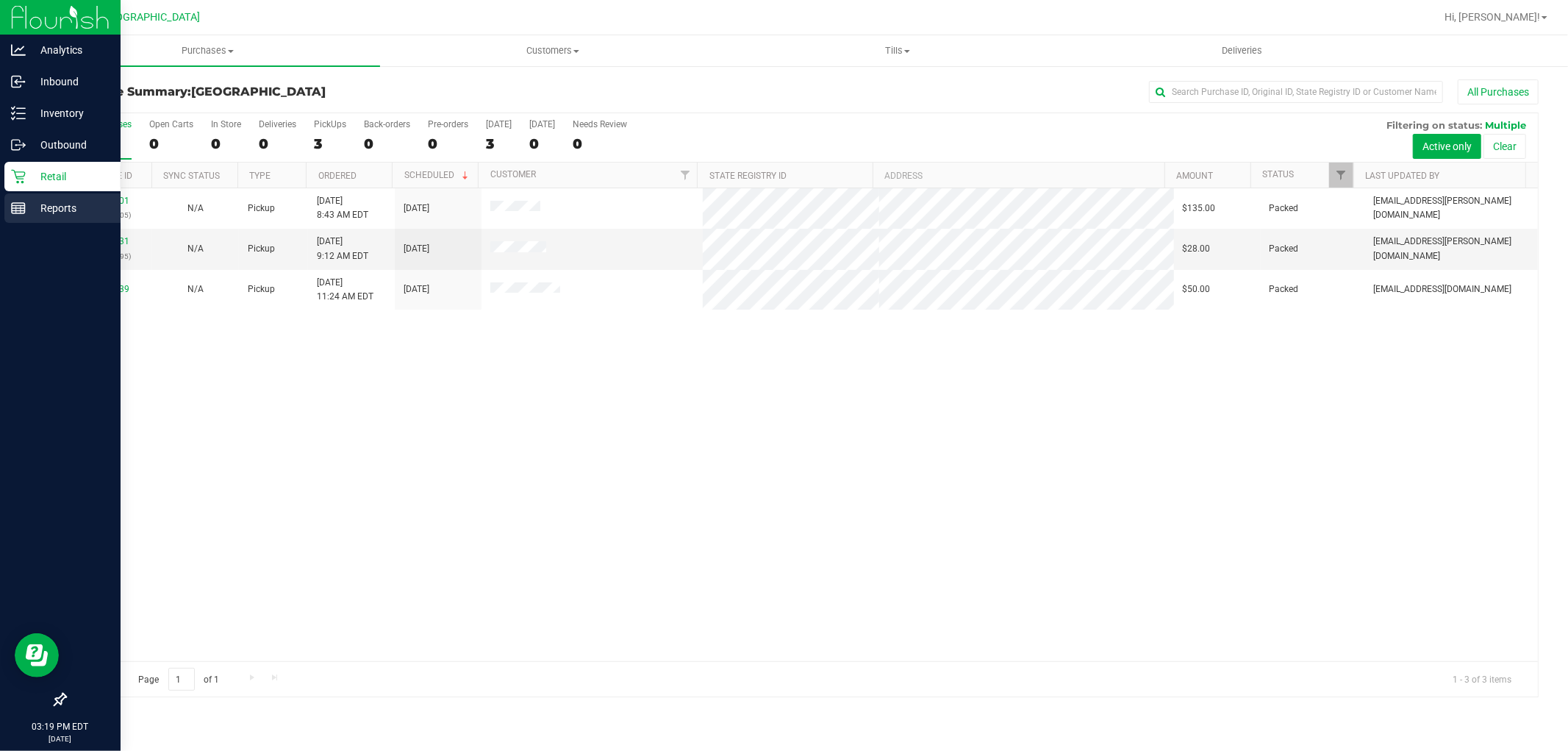
click at [11, 207] on icon at bounding box center [18, 207] width 14 height 14
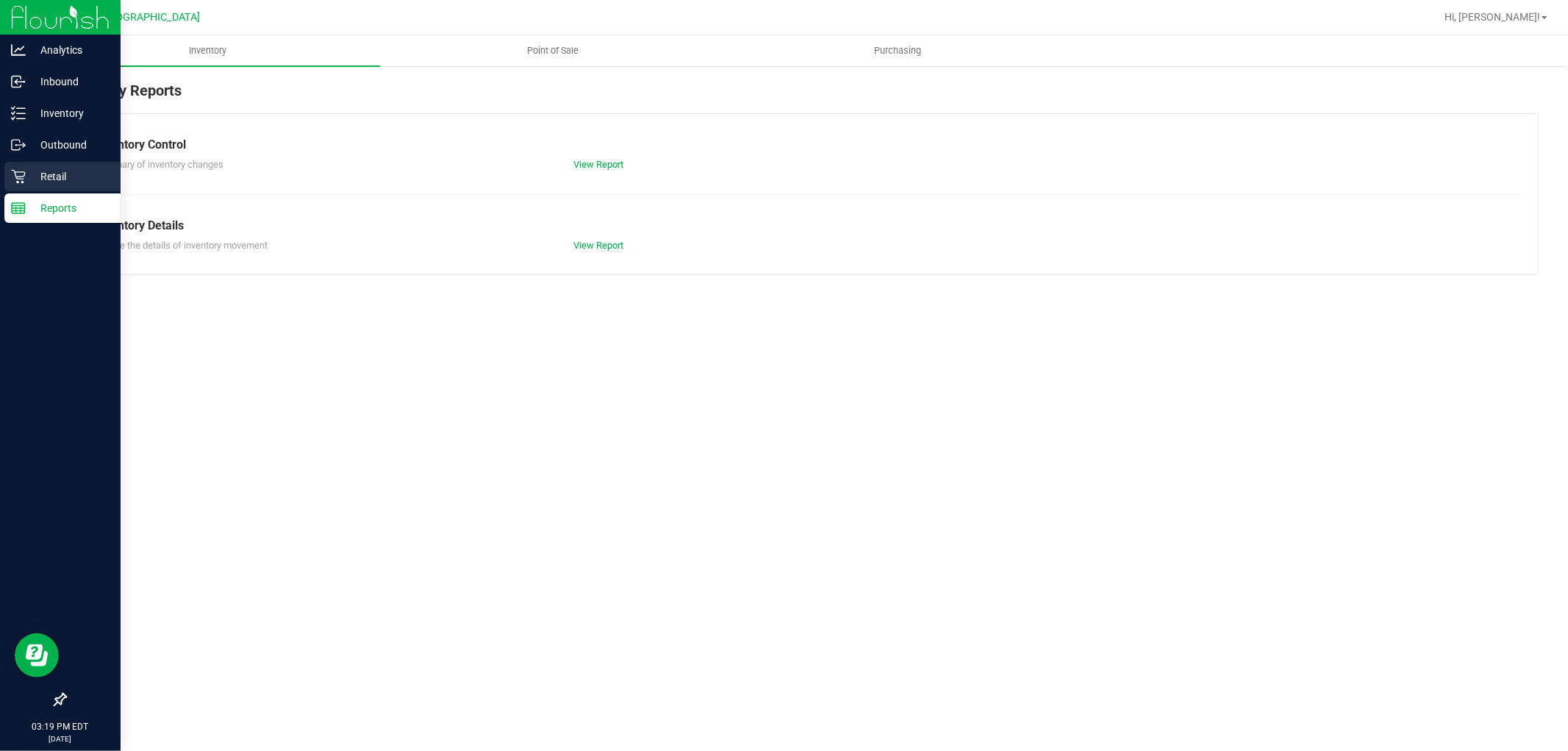
click at [27, 181] on p "Retail" at bounding box center [69, 177] width 88 height 18
